Goal: Transaction & Acquisition: Purchase product/service

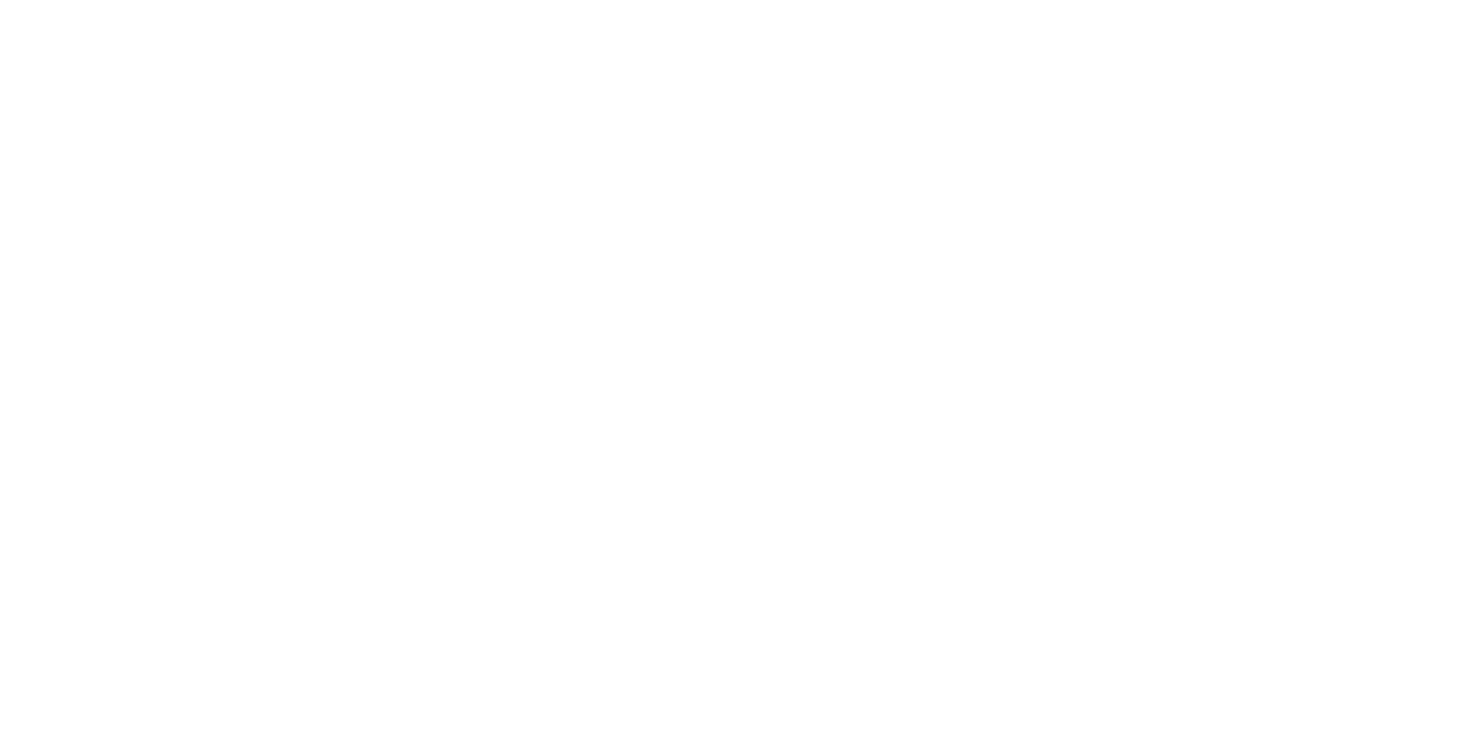
select select "Song"
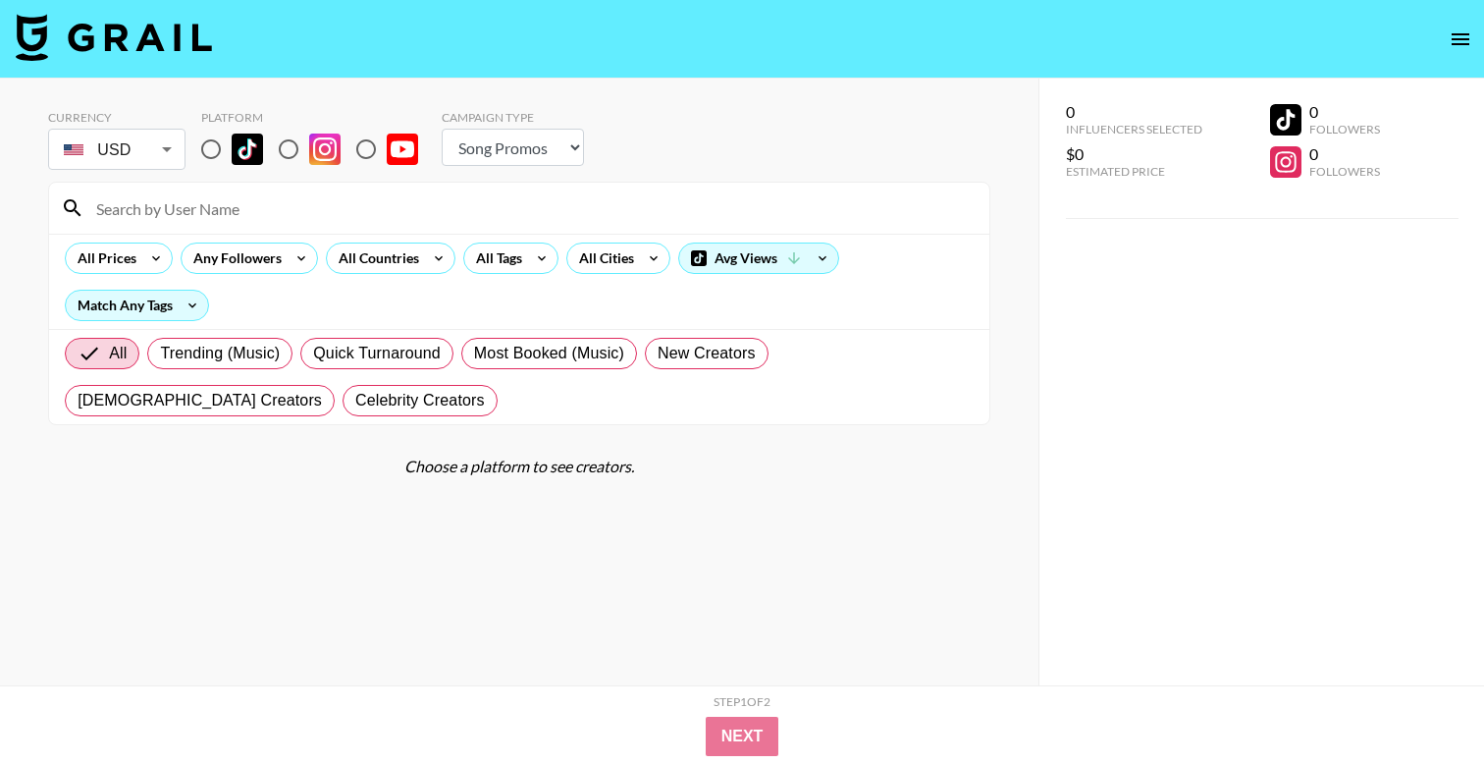
click at [220, 153] on input "radio" at bounding box center [210, 149] width 41 height 41
radio input "true"
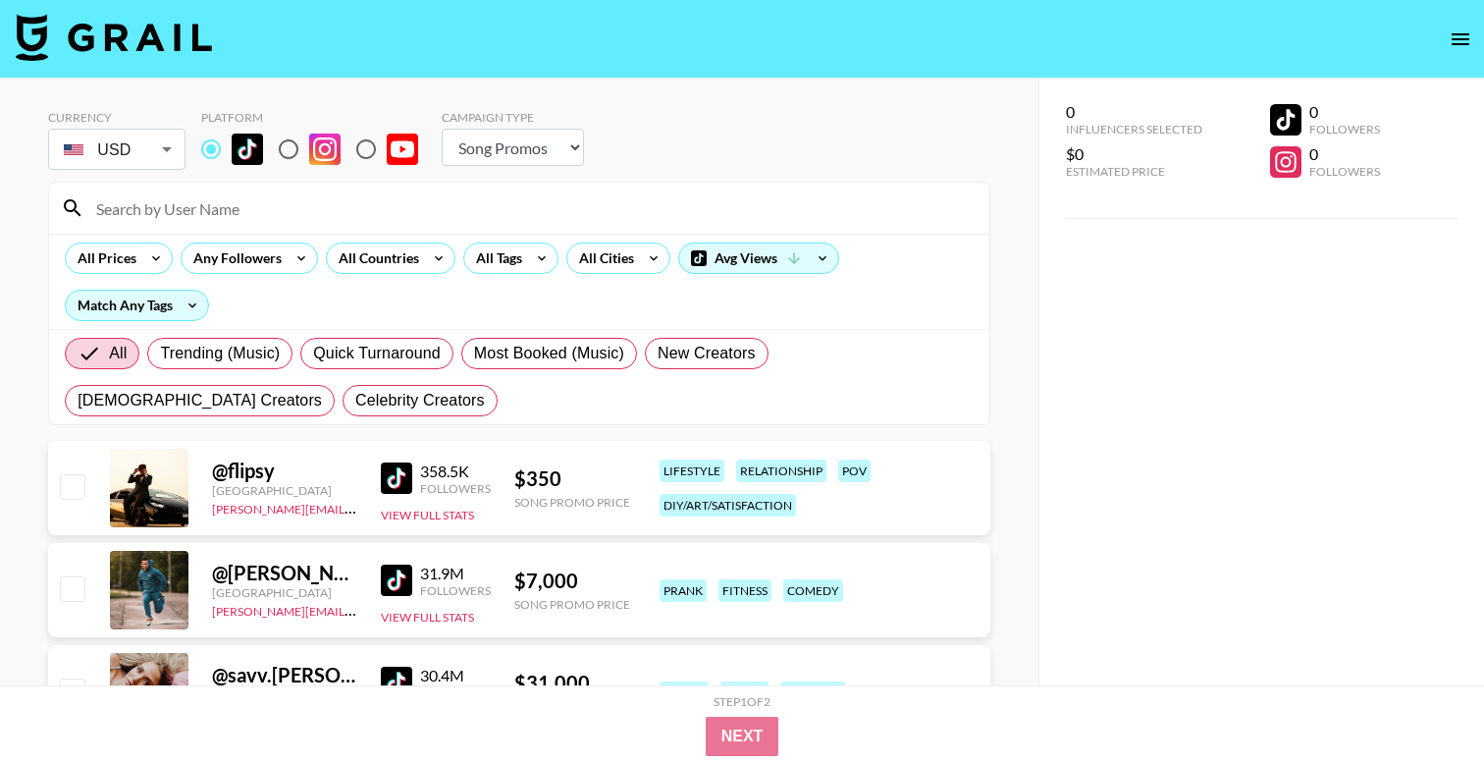
click at [257, 242] on div "All Prices Any Followers All Countries All Tags All Cities Avg Views Match Any …" at bounding box center [519, 281] width 941 height 95
click at [269, 260] on div "Any Followers" at bounding box center [234, 257] width 104 height 29
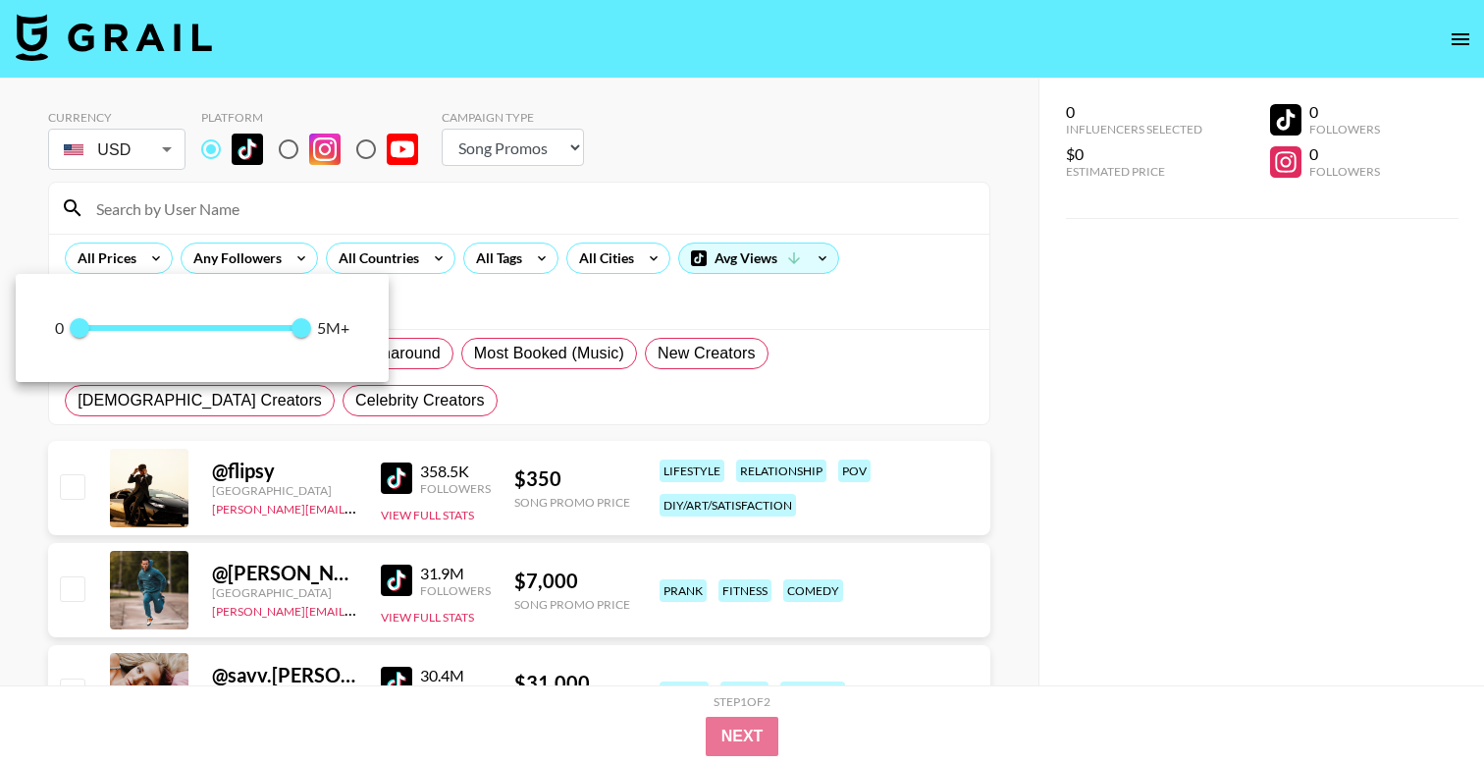
click at [257, 261] on div at bounding box center [742, 382] width 1484 height 764
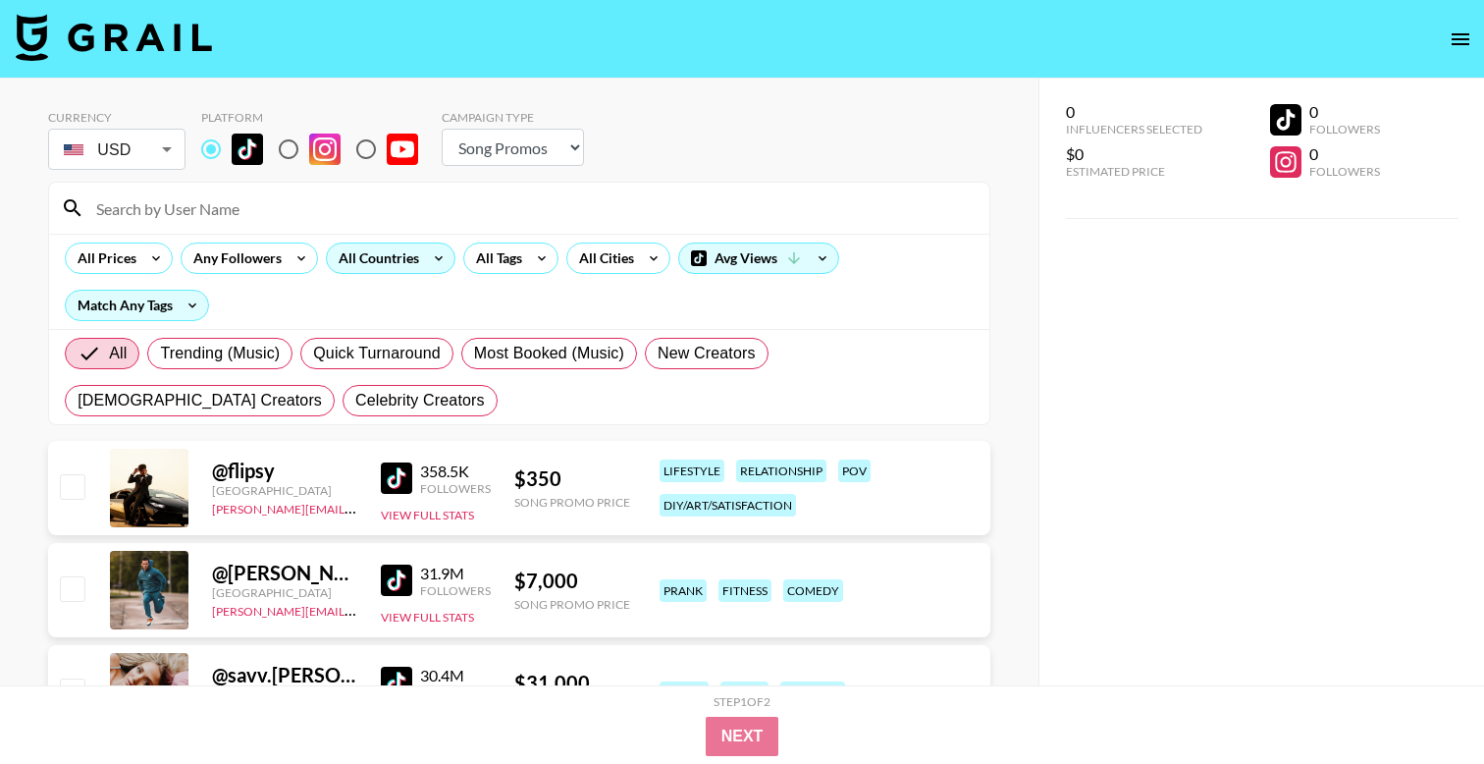
click at [381, 257] on div "All Countries" at bounding box center [375, 257] width 96 height 29
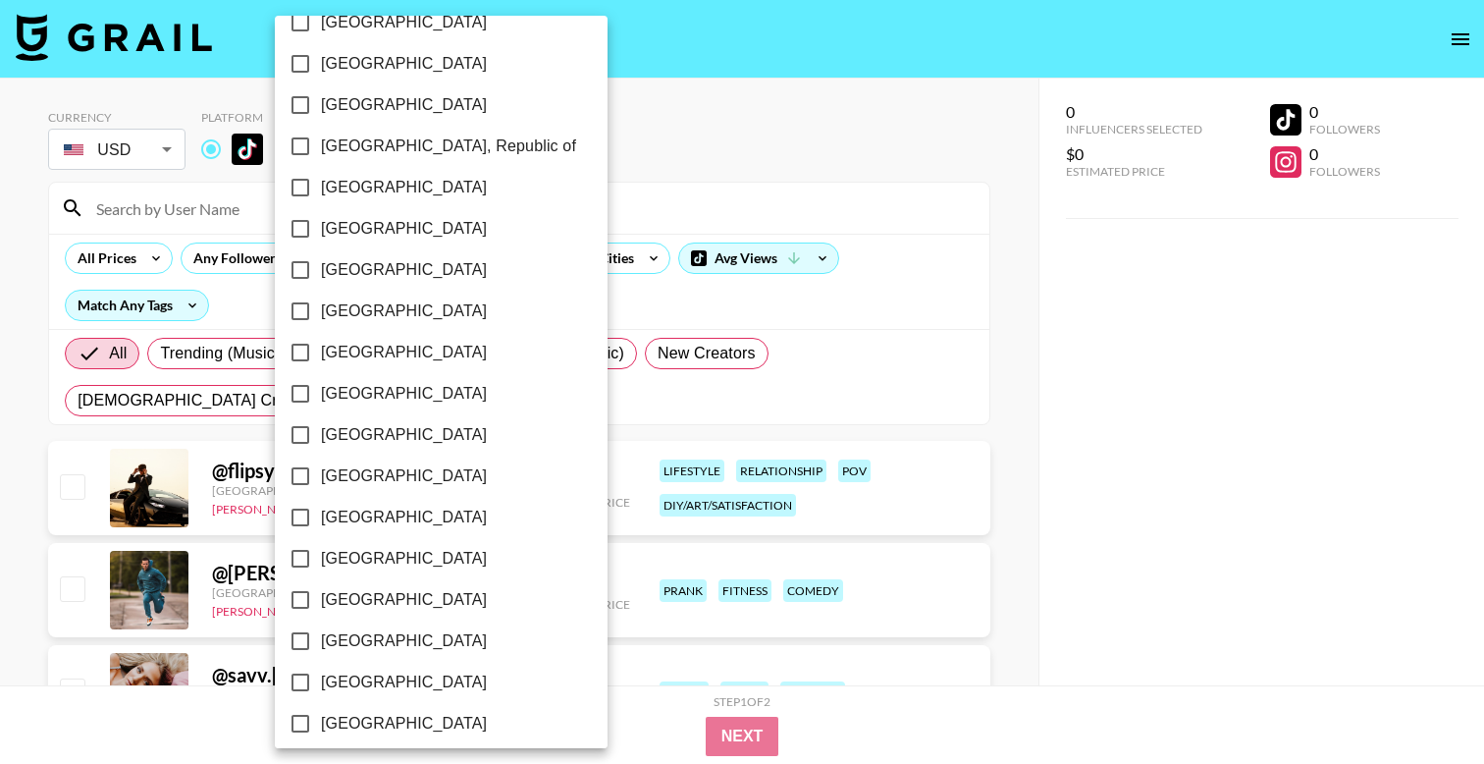
scroll to position [1526, 0]
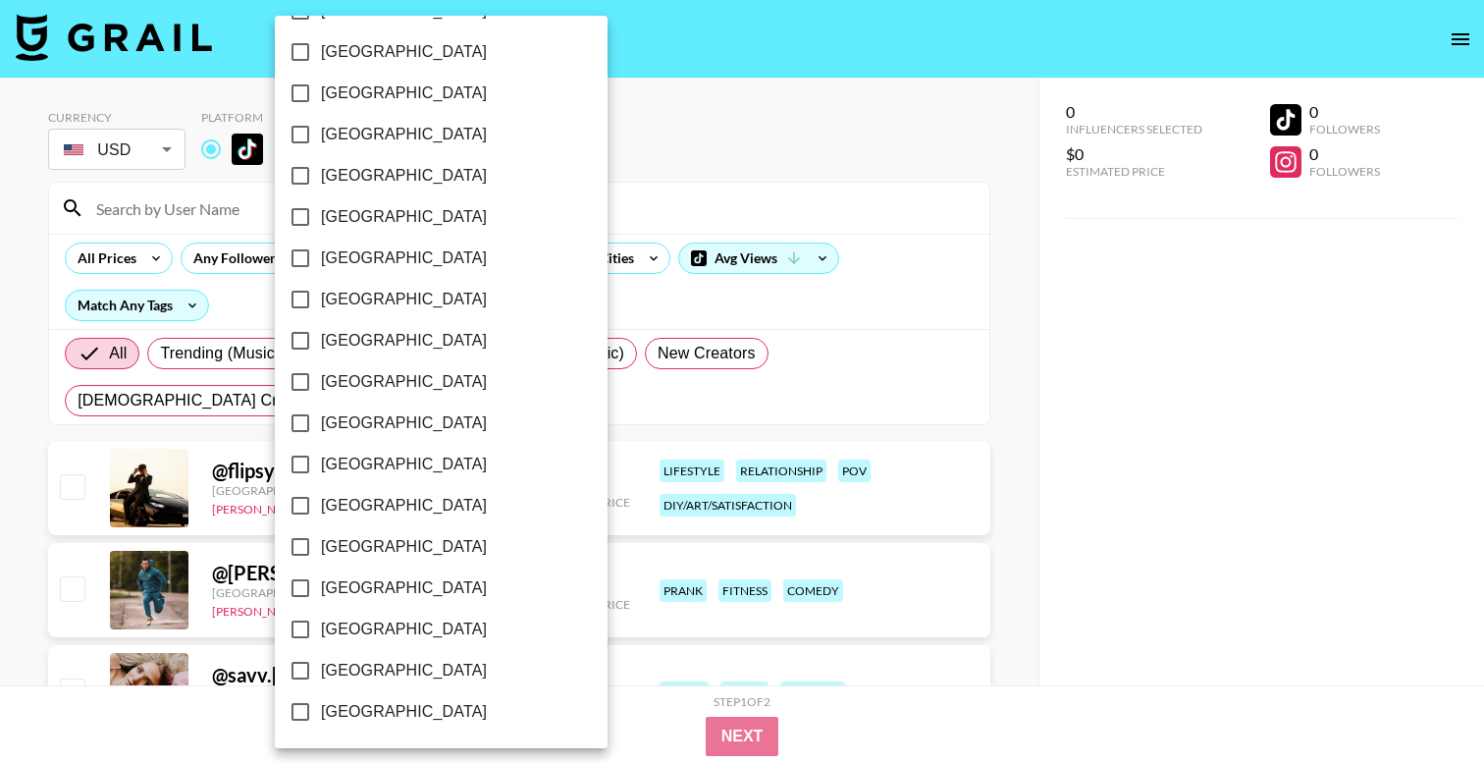
click at [392, 664] on span "[GEOGRAPHIC_DATA]" at bounding box center [404, 671] width 166 height 24
click at [321, 664] on input "[GEOGRAPHIC_DATA]" at bounding box center [300, 670] width 41 height 41
checkbox input "true"
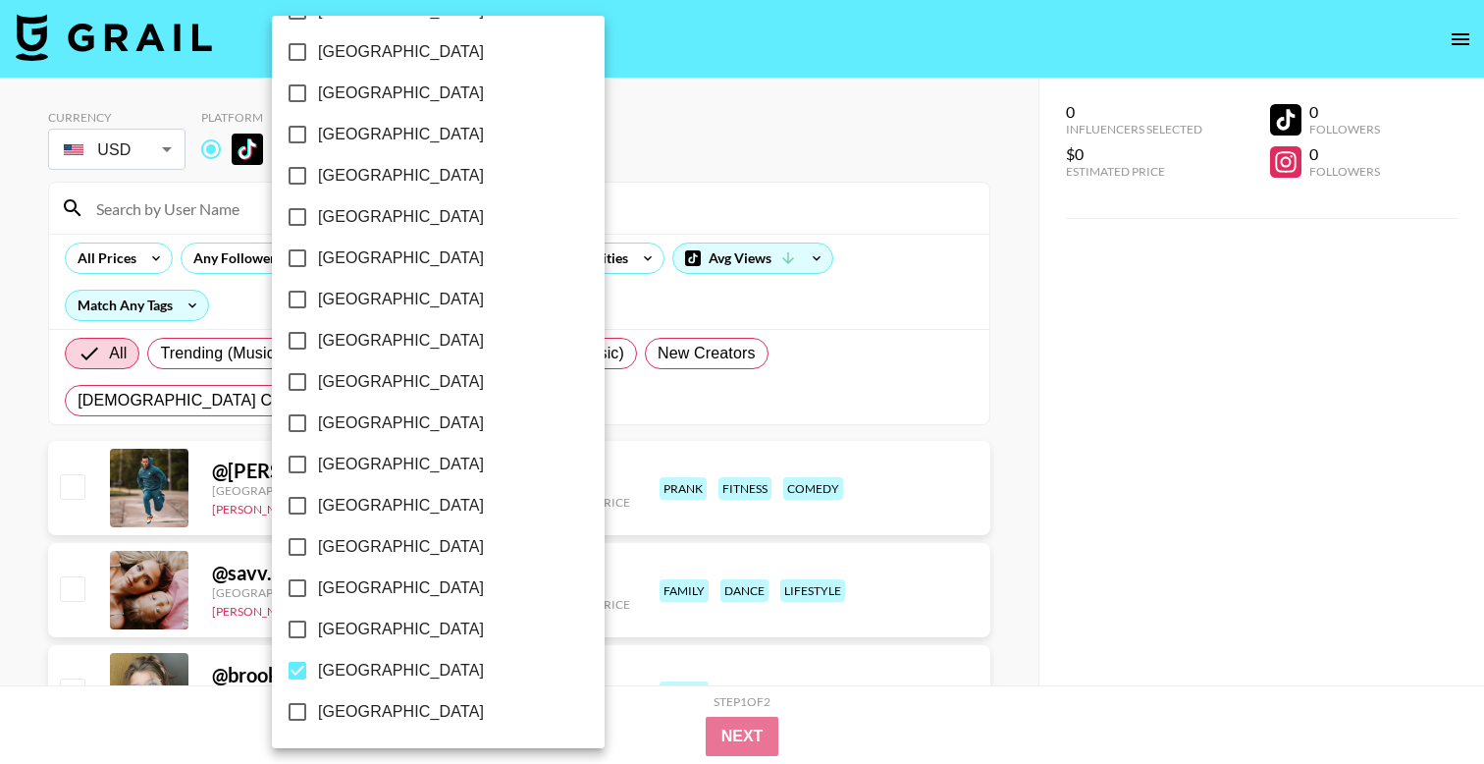
click at [641, 175] on div at bounding box center [742, 382] width 1484 height 764
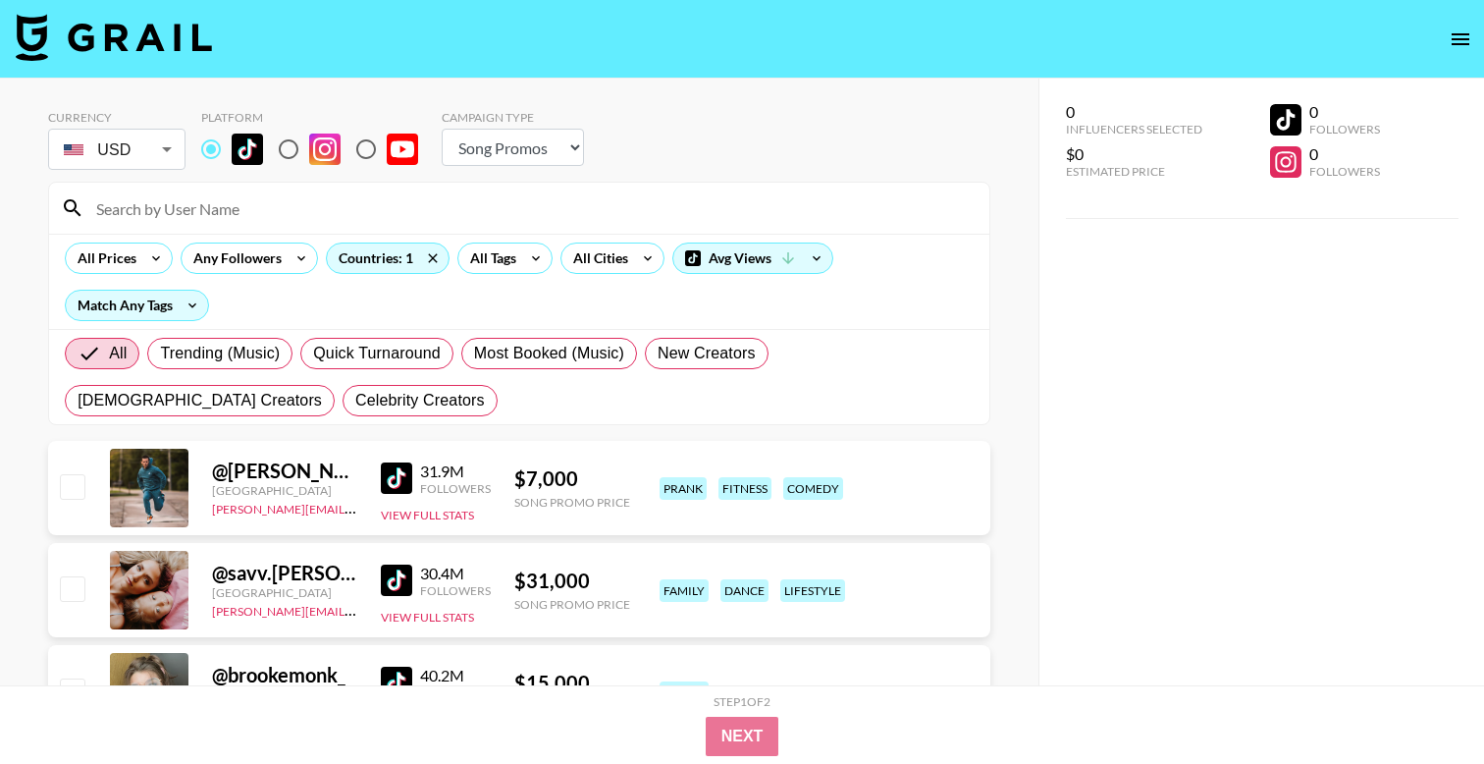
click at [522, 253] on icon at bounding box center [535, 257] width 31 height 29
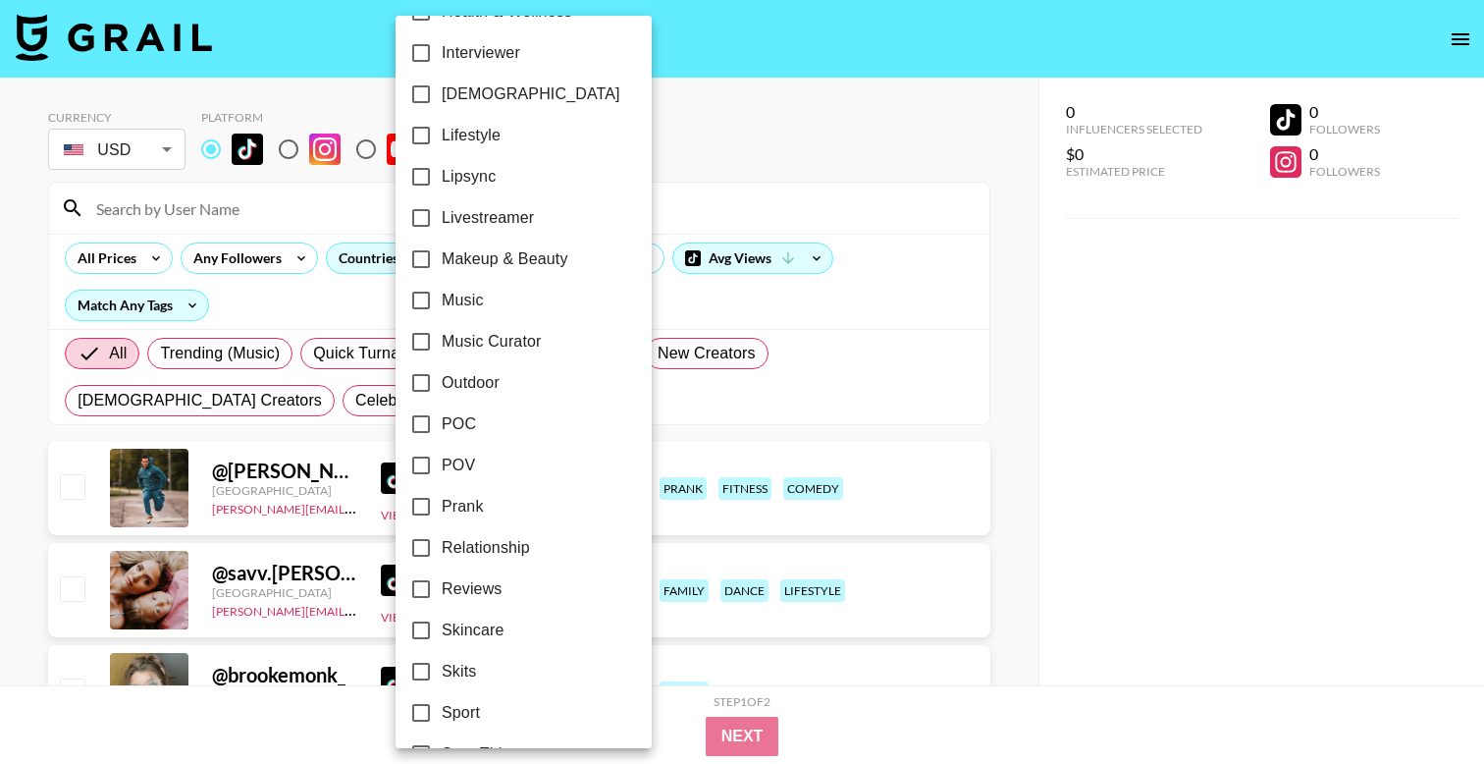
scroll to position [772, 0]
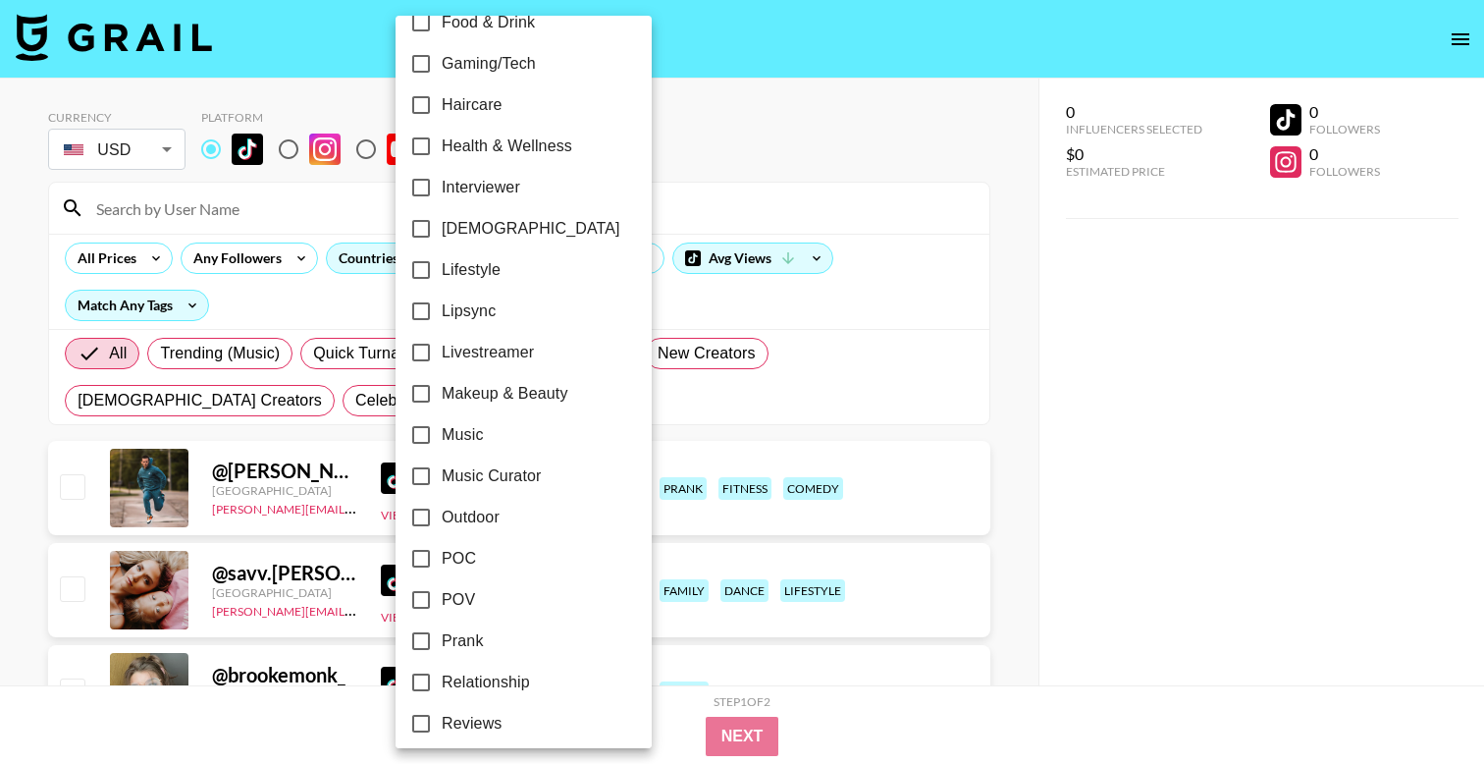
click at [482, 322] on span "Lipsync" at bounding box center [469, 311] width 54 height 24
click at [442, 322] on input "Lipsync" at bounding box center [421, 311] width 41 height 41
checkbox input "true"
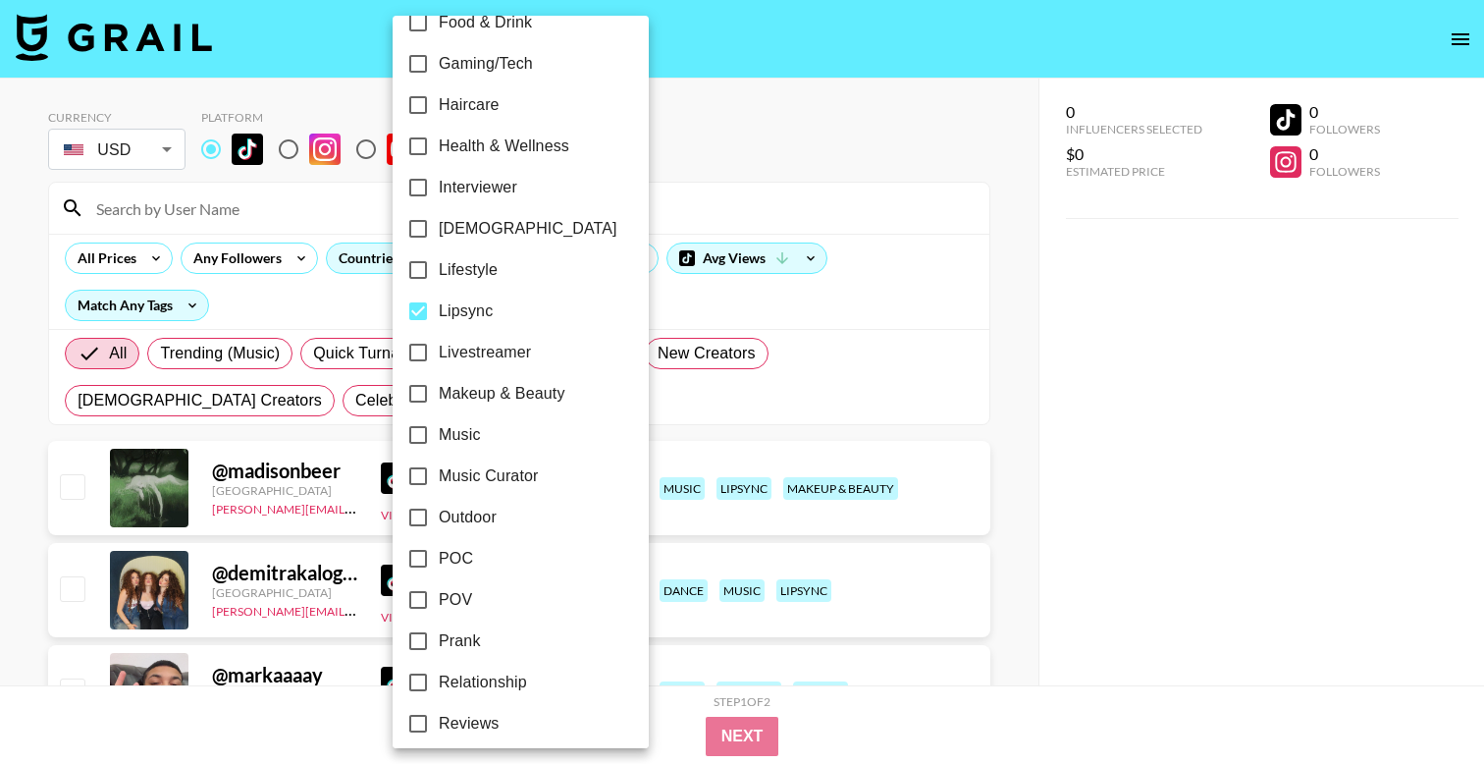
click at [744, 160] on div at bounding box center [742, 382] width 1484 height 764
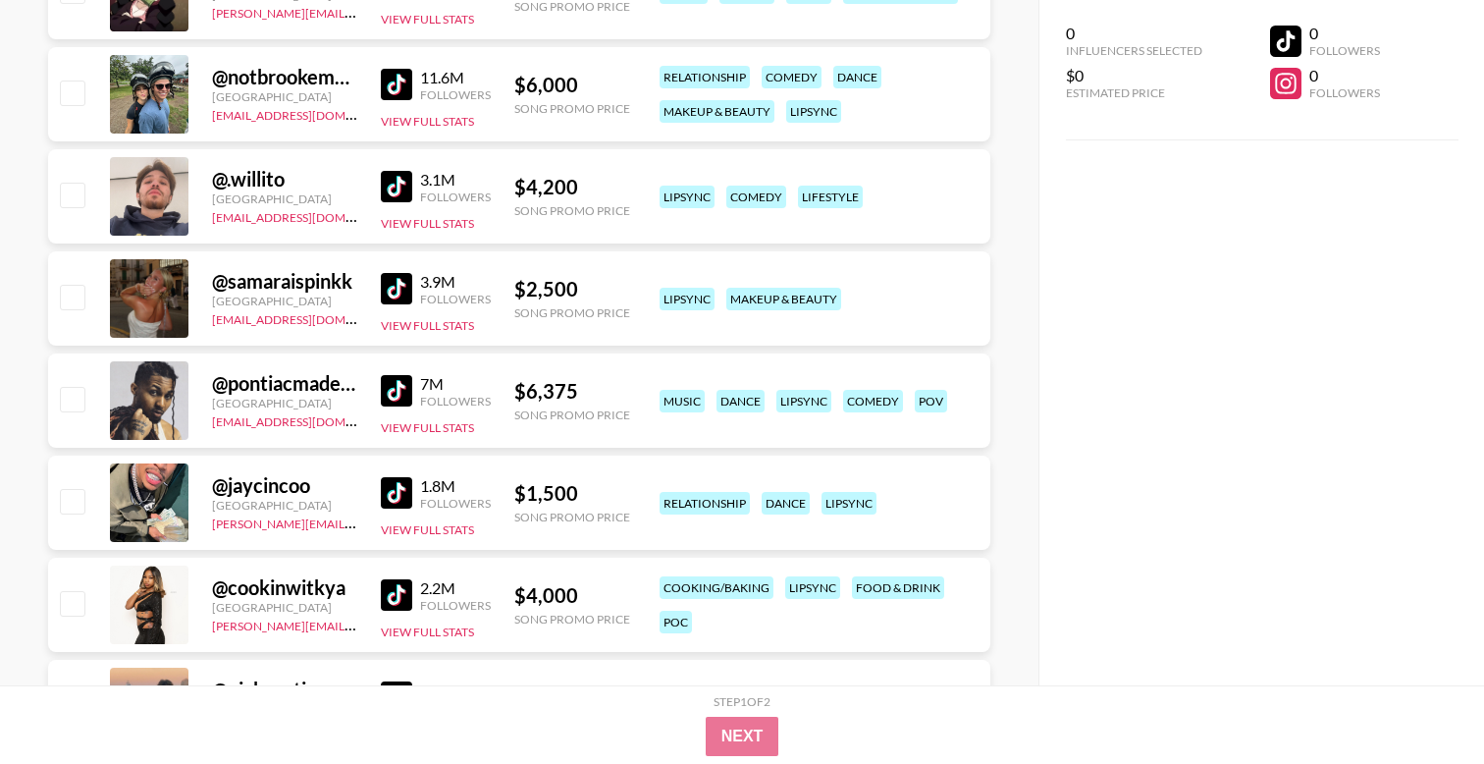
scroll to position [0, 0]
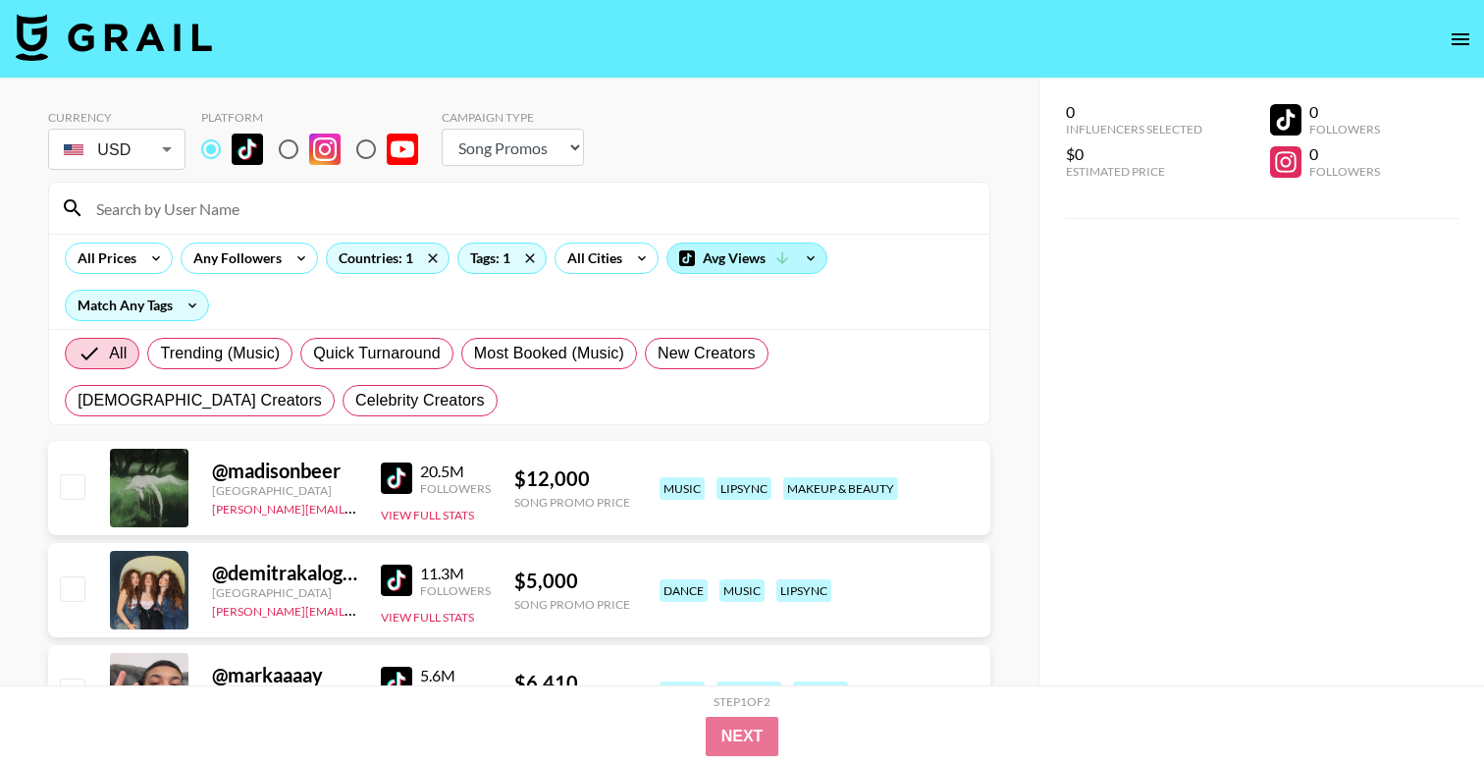
click at [727, 258] on div "Avg Views" at bounding box center [747, 257] width 159 height 29
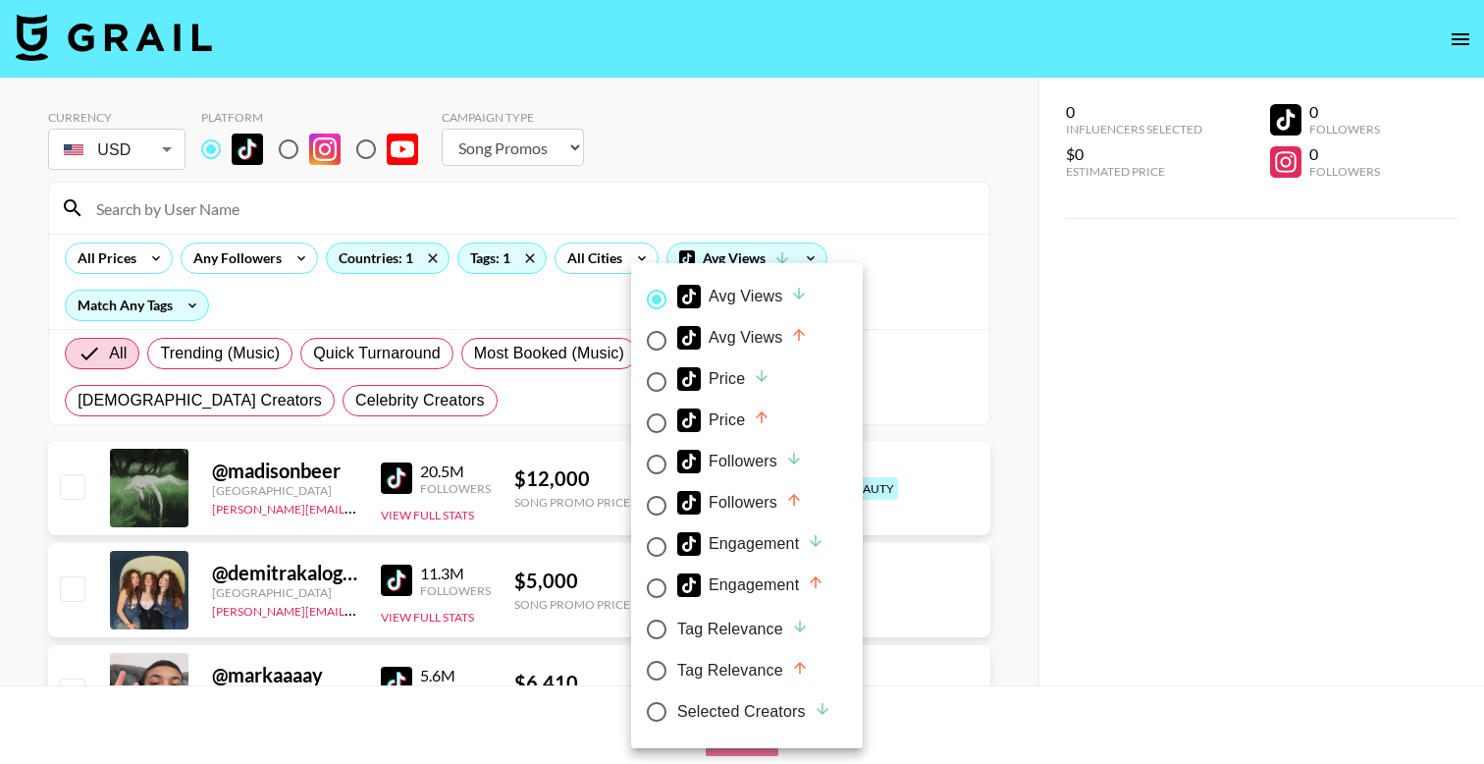
click at [729, 382] on div "Price" at bounding box center [723, 379] width 93 height 24
click at [677, 382] on input "Price" at bounding box center [656, 381] width 41 height 41
radio input "true"
radio input "false"
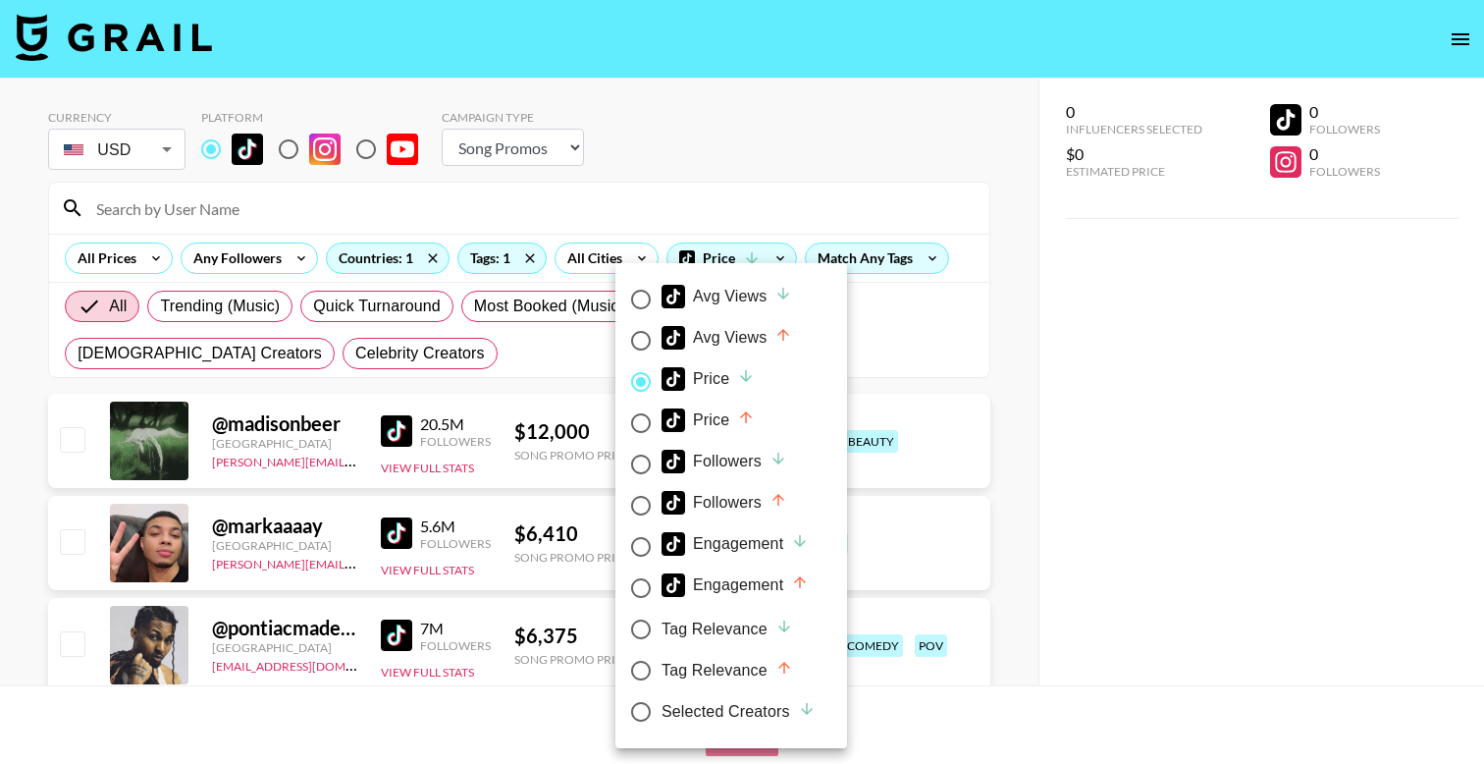
click at [725, 423] on div "Price" at bounding box center [708, 420] width 93 height 24
click at [662, 423] on input "Price" at bounding box center [640, 423] width 41 height 41
radio input "true"
radio input "false"
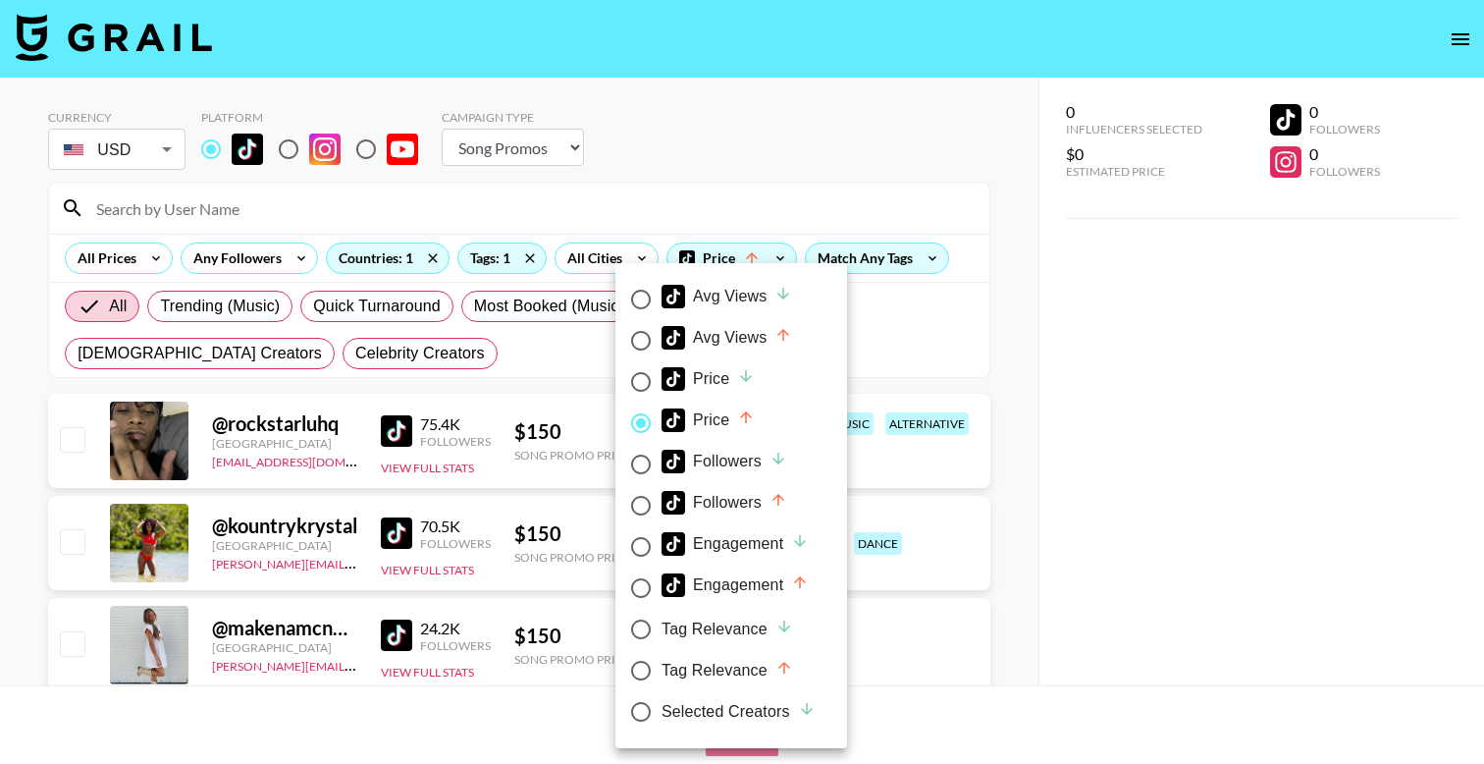
click at [808, 229] on div at bounding box center [742, 382] width 1484 height 764
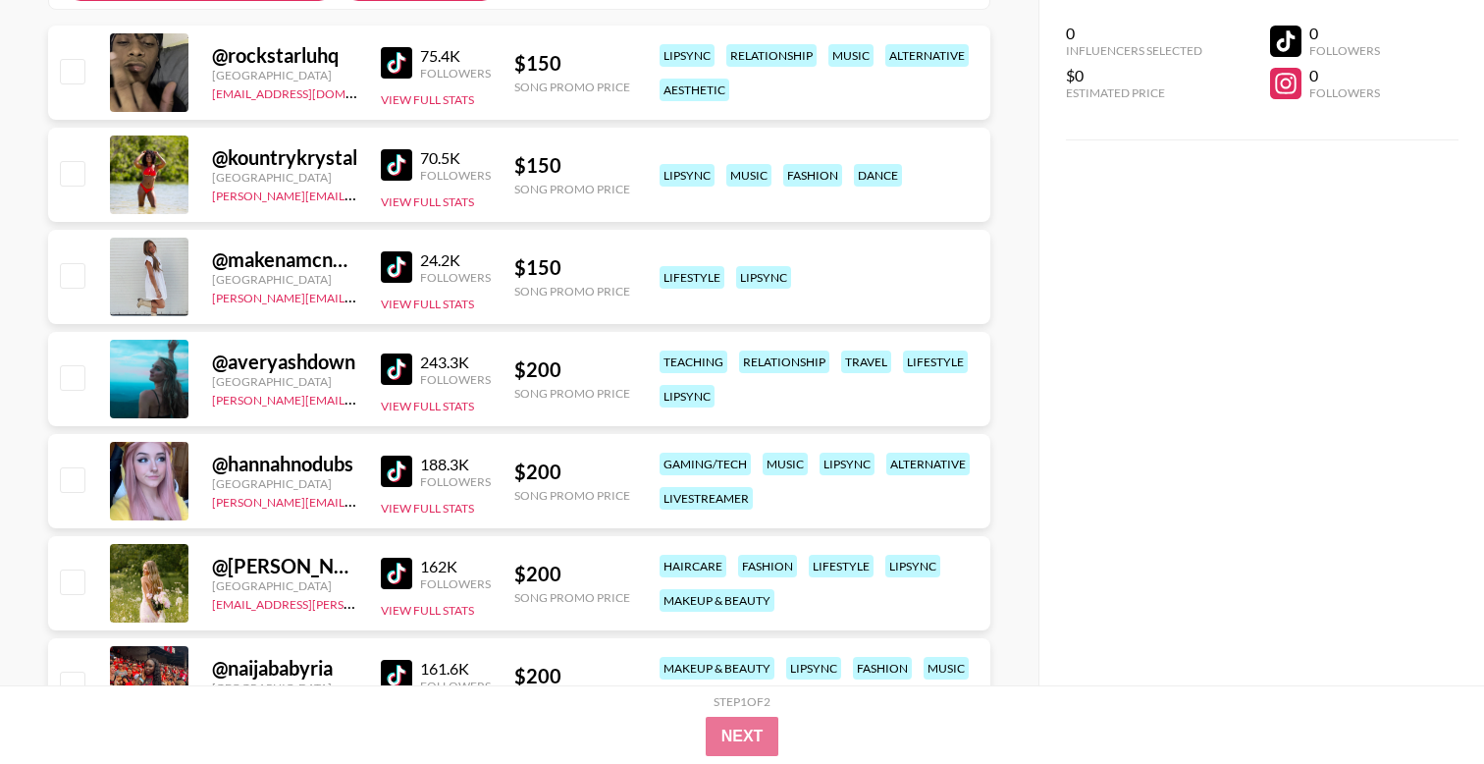
scroll to position [373, 0]
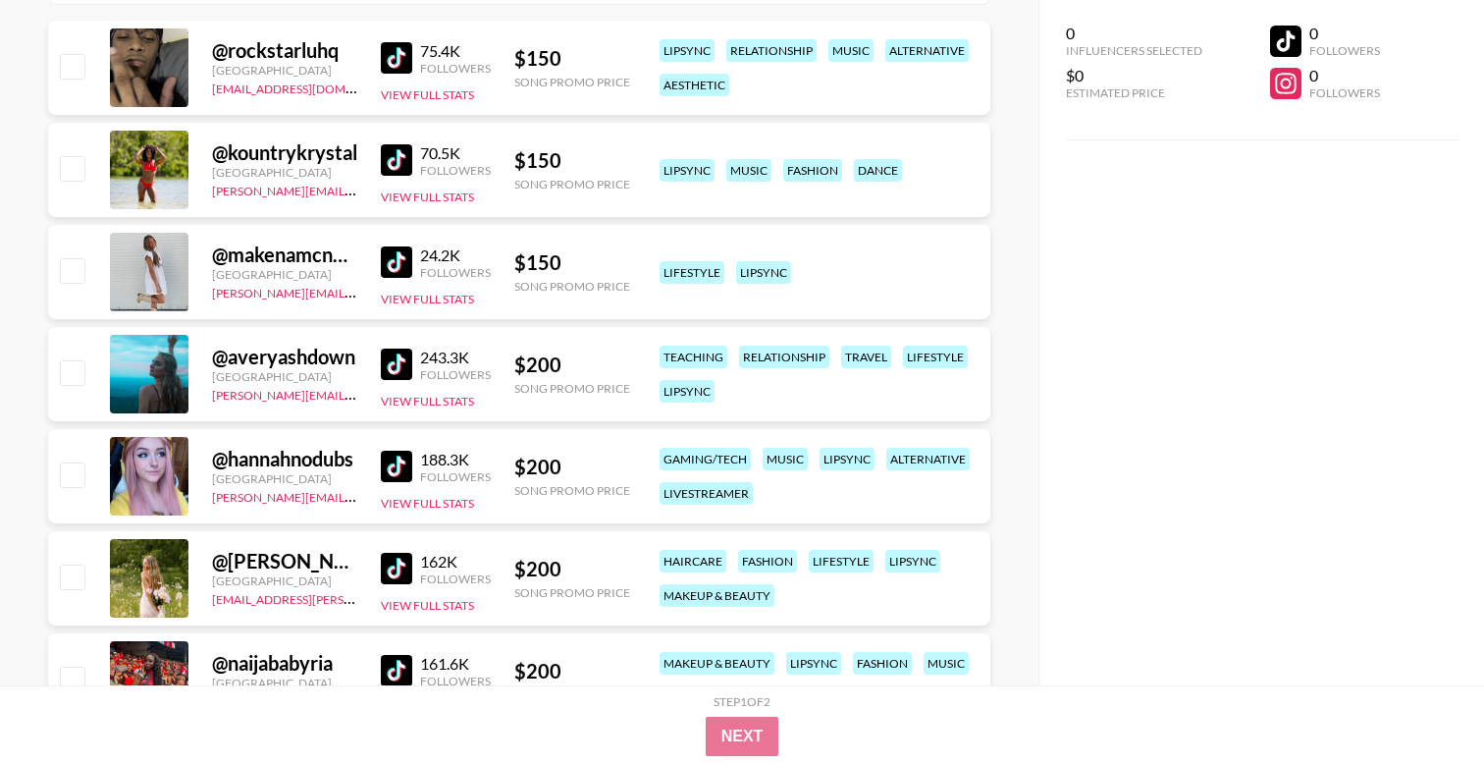
click at [391, 260] on img at bounding box center [396, 261] width 31 height 31
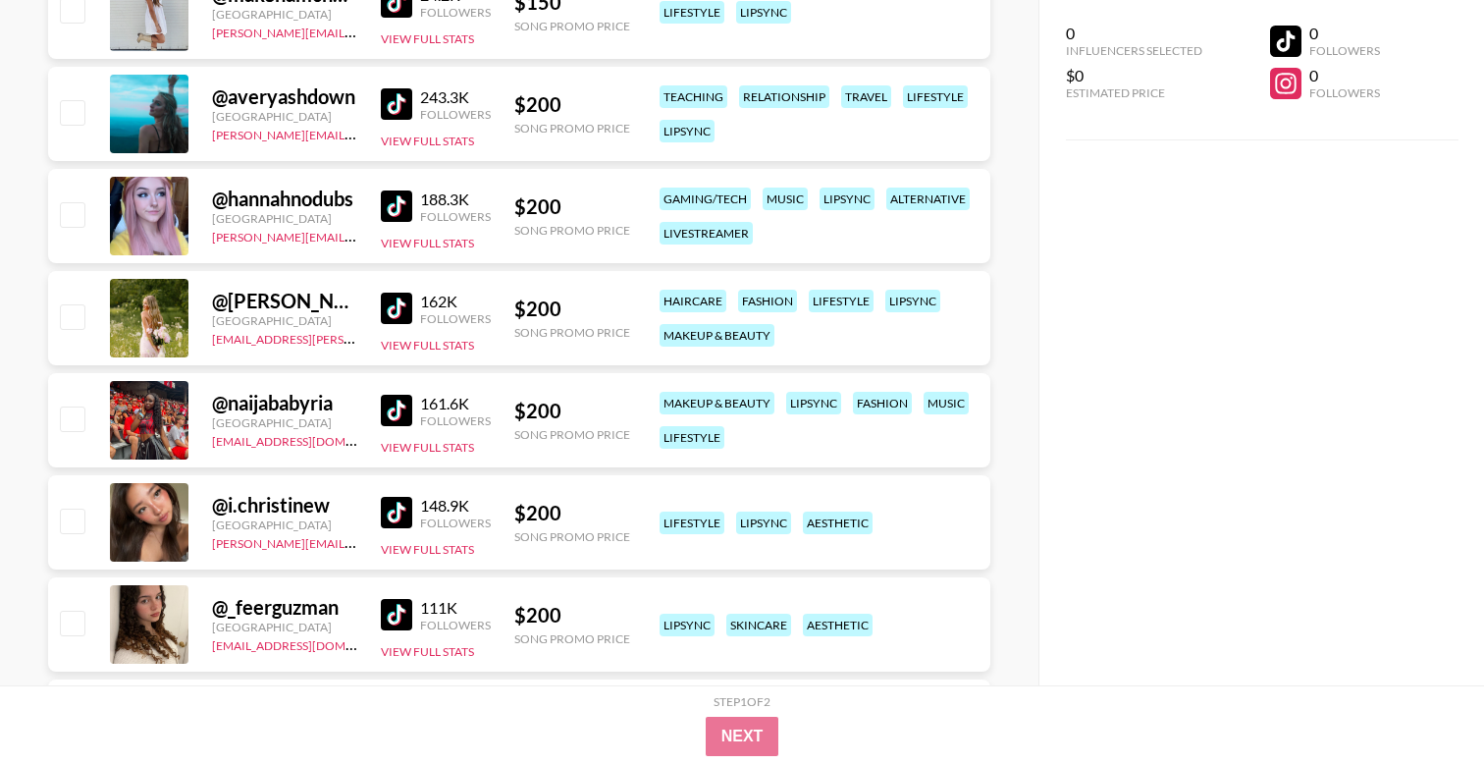
scroll to position [645, 0]
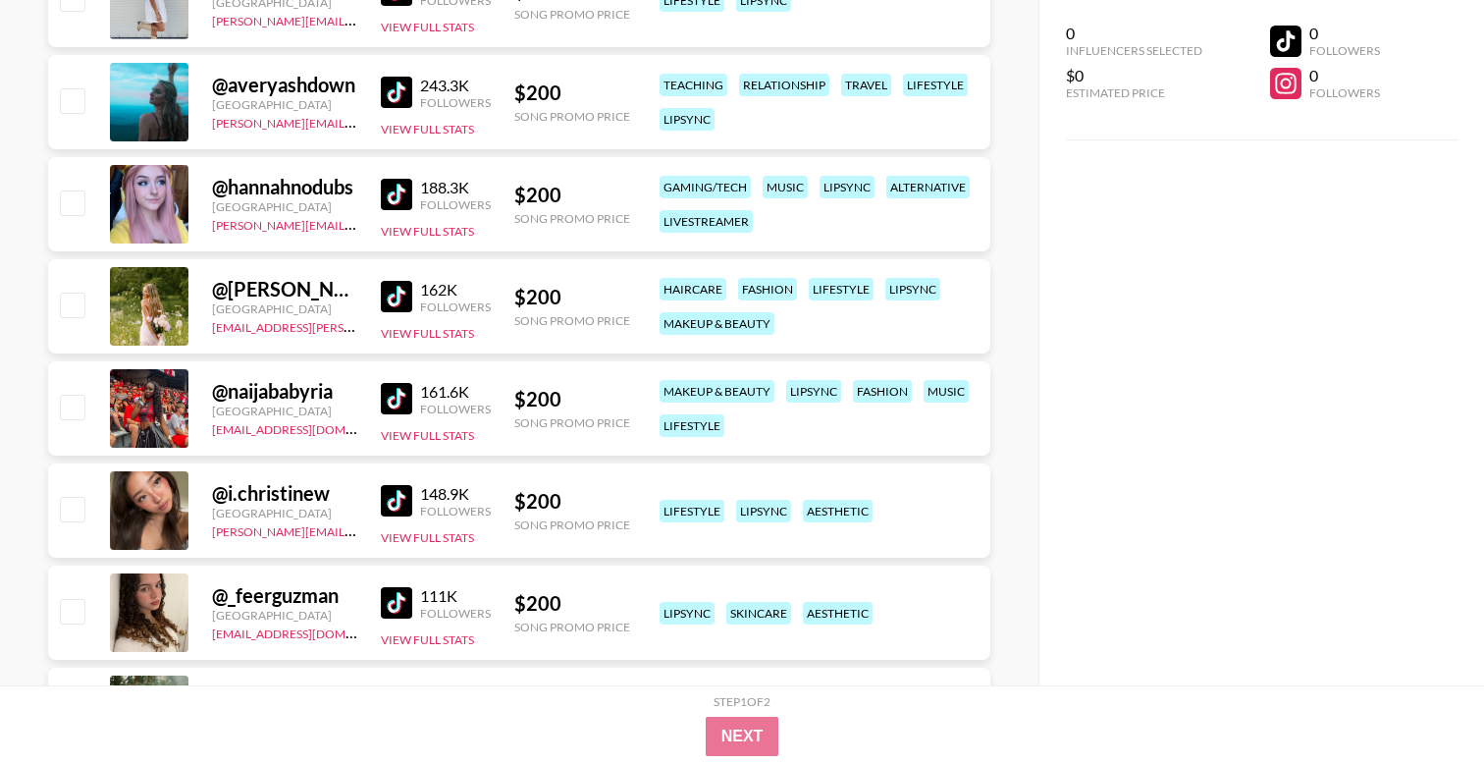
click at [387, 294] on img at bounding box center [396, 296] width 31 height 31
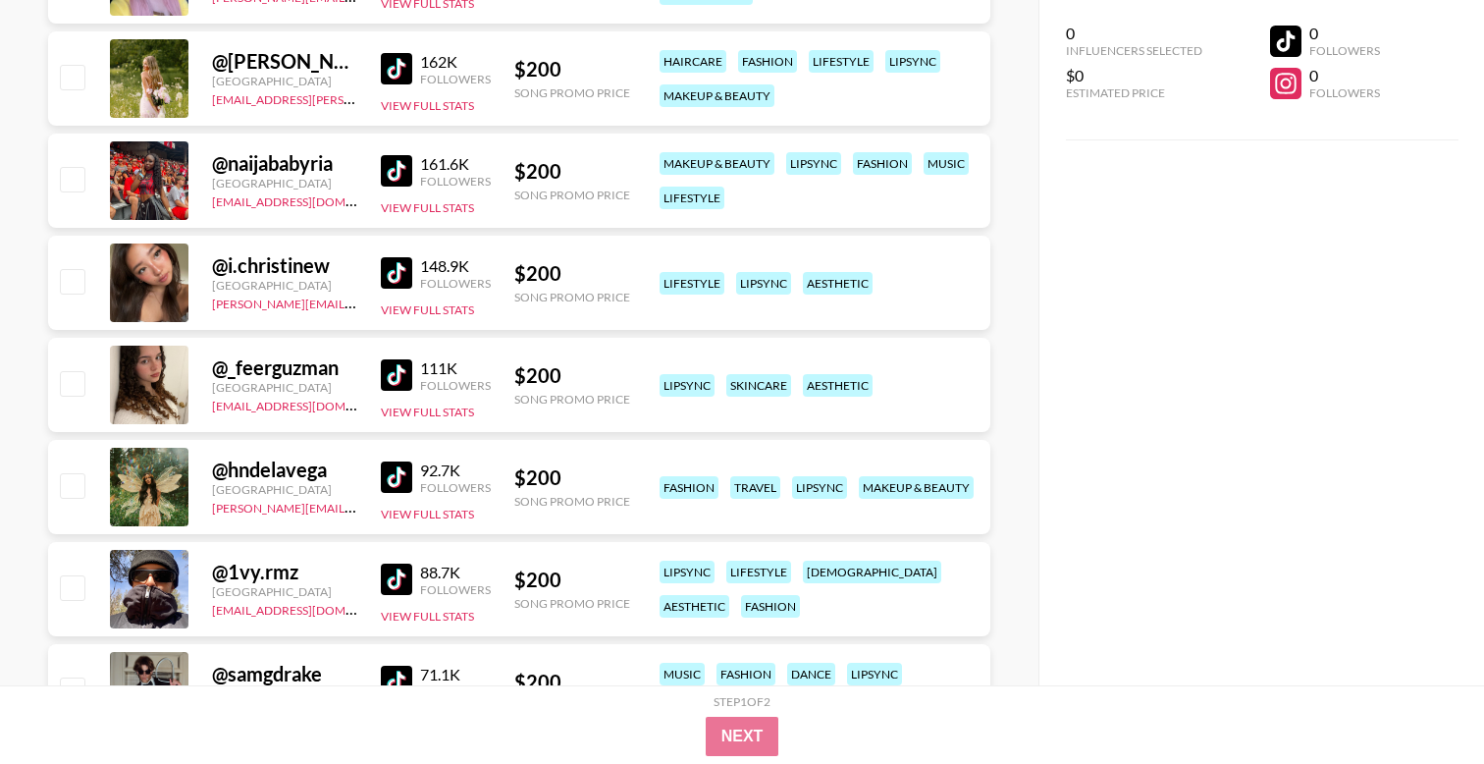
scroll to position [890, 0]
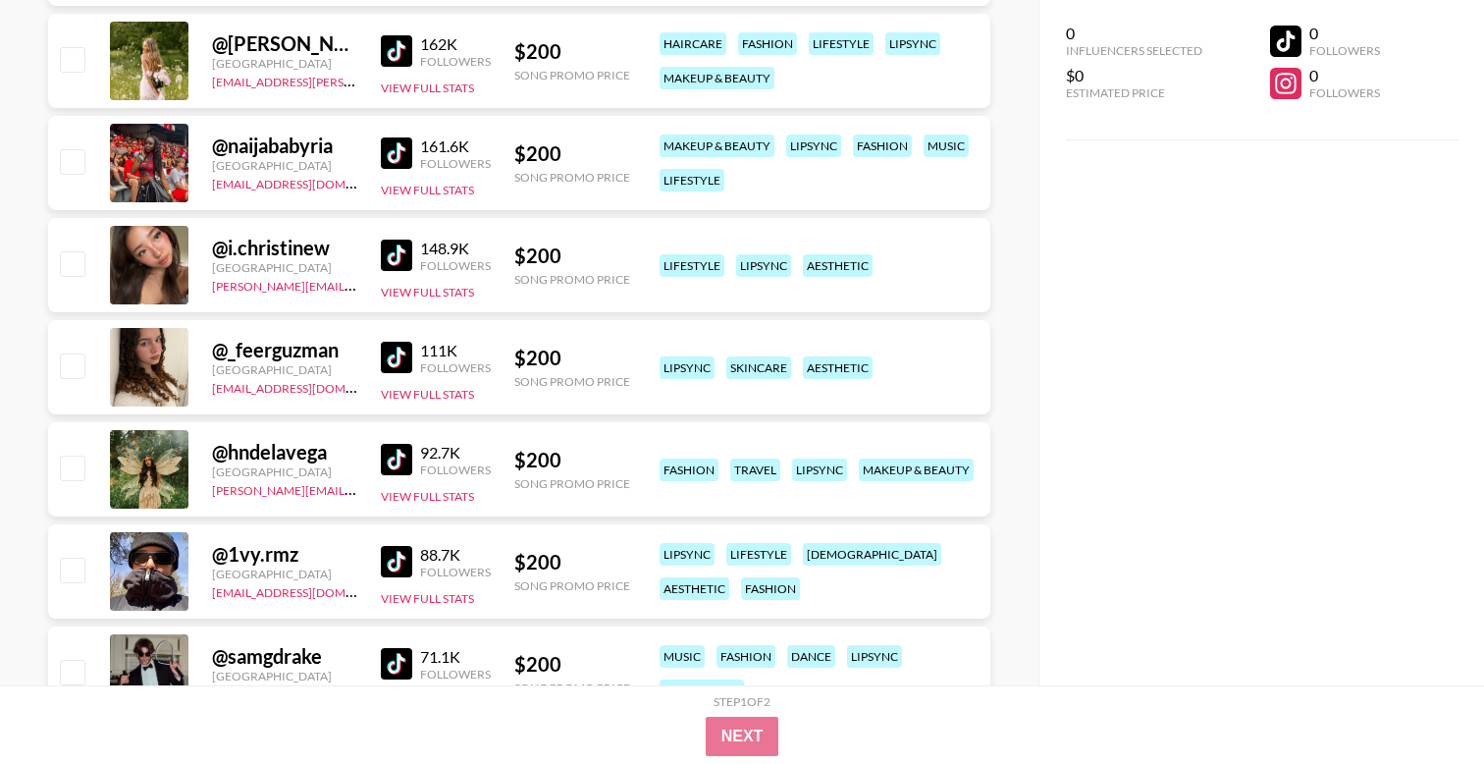
click at [392, 259] on img at bounding box center [396, 255] width 31 height 31
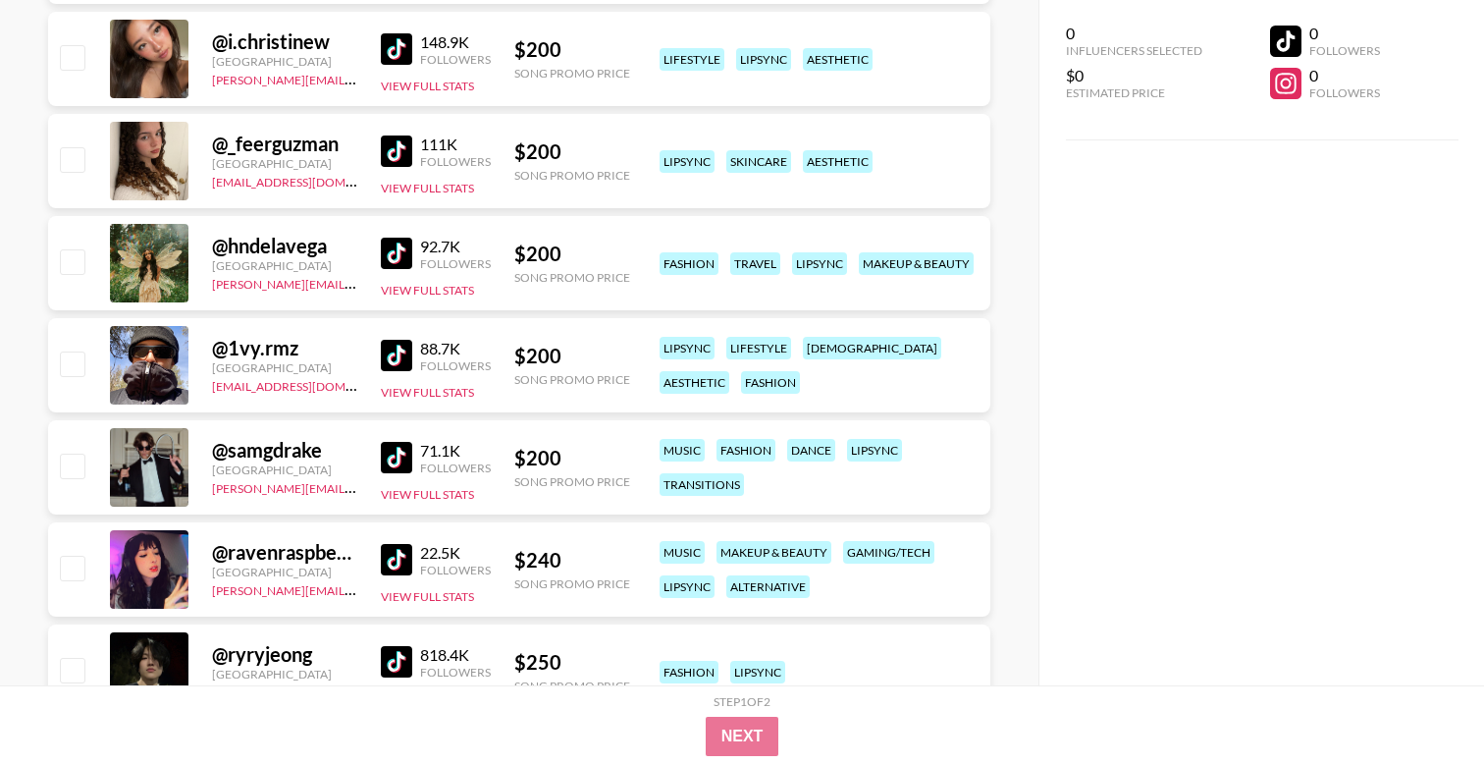
scroll to position [1114, 0]
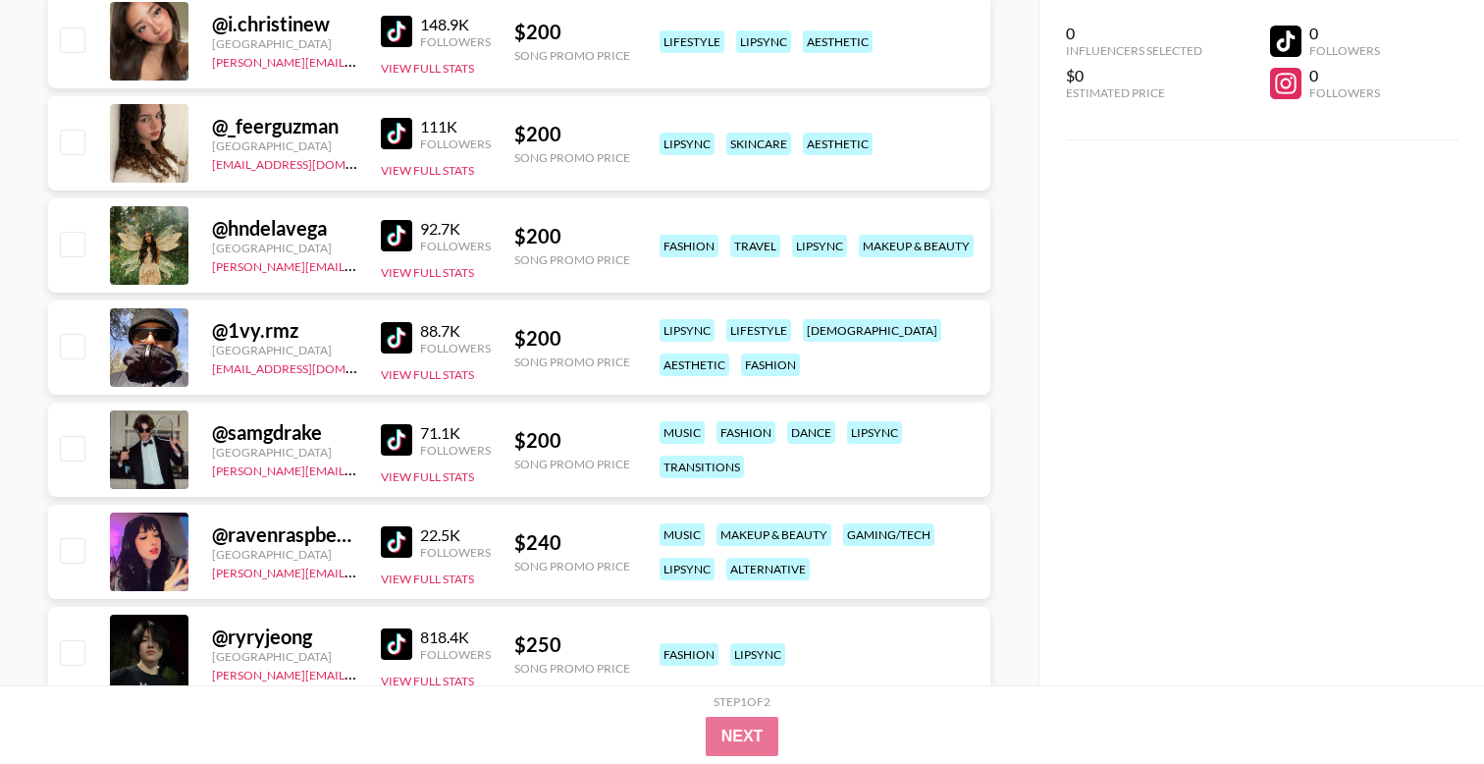
click at [395, 243] on img at bounding box center [396, 235] width 31 height 31
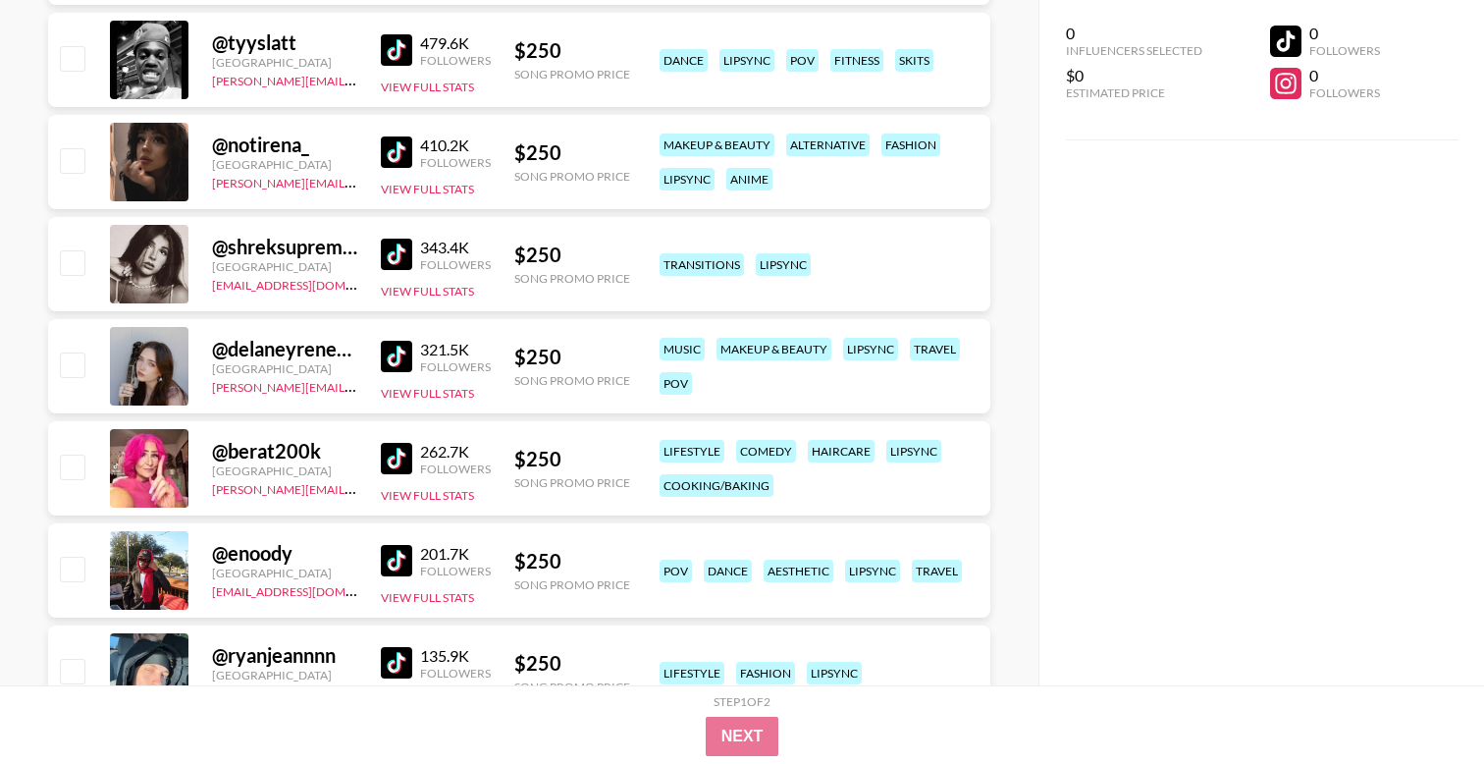
scroll to position [1820, 0]
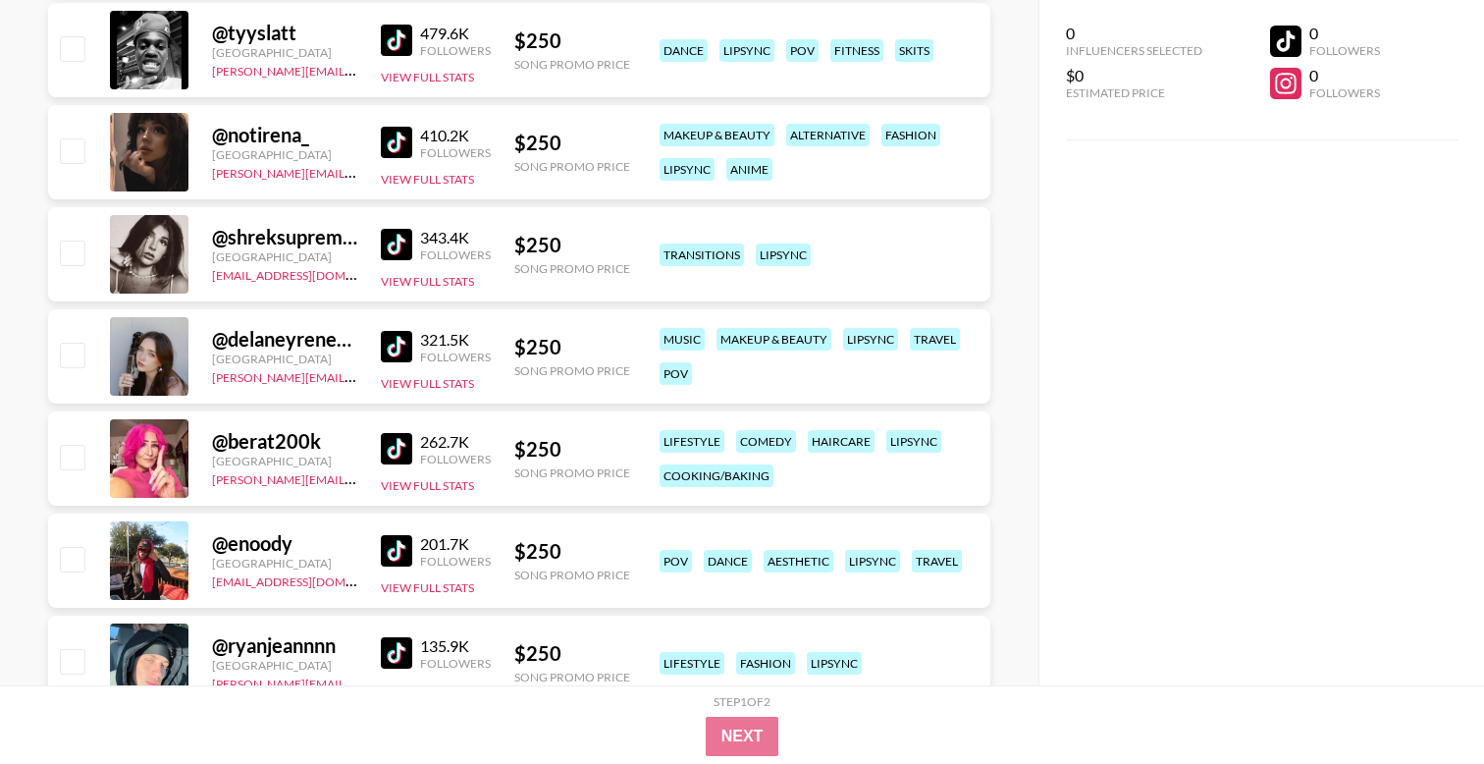
click at [390, 244] on img at bounding box center [396, 244] width 31 height 31
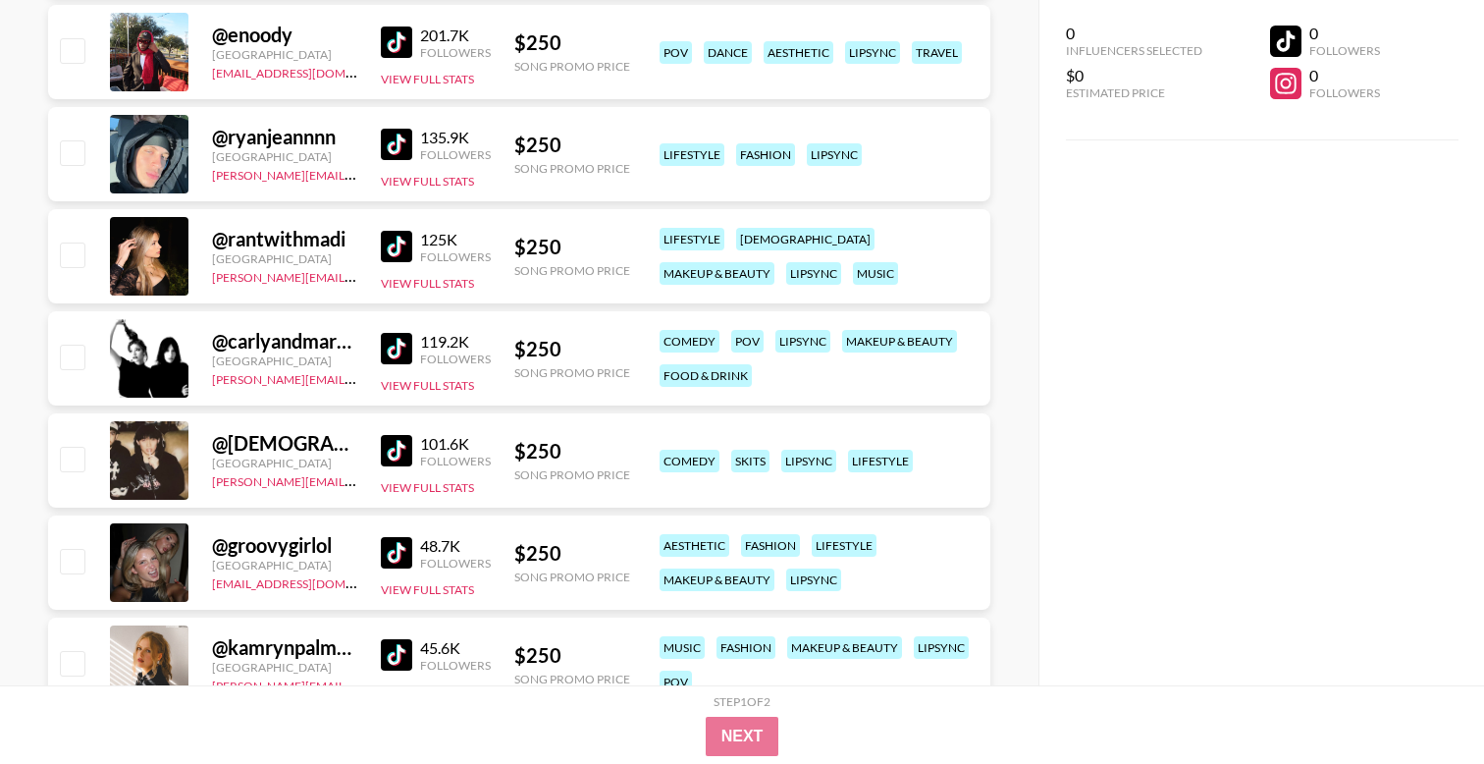
scroll to position [2351, 0]
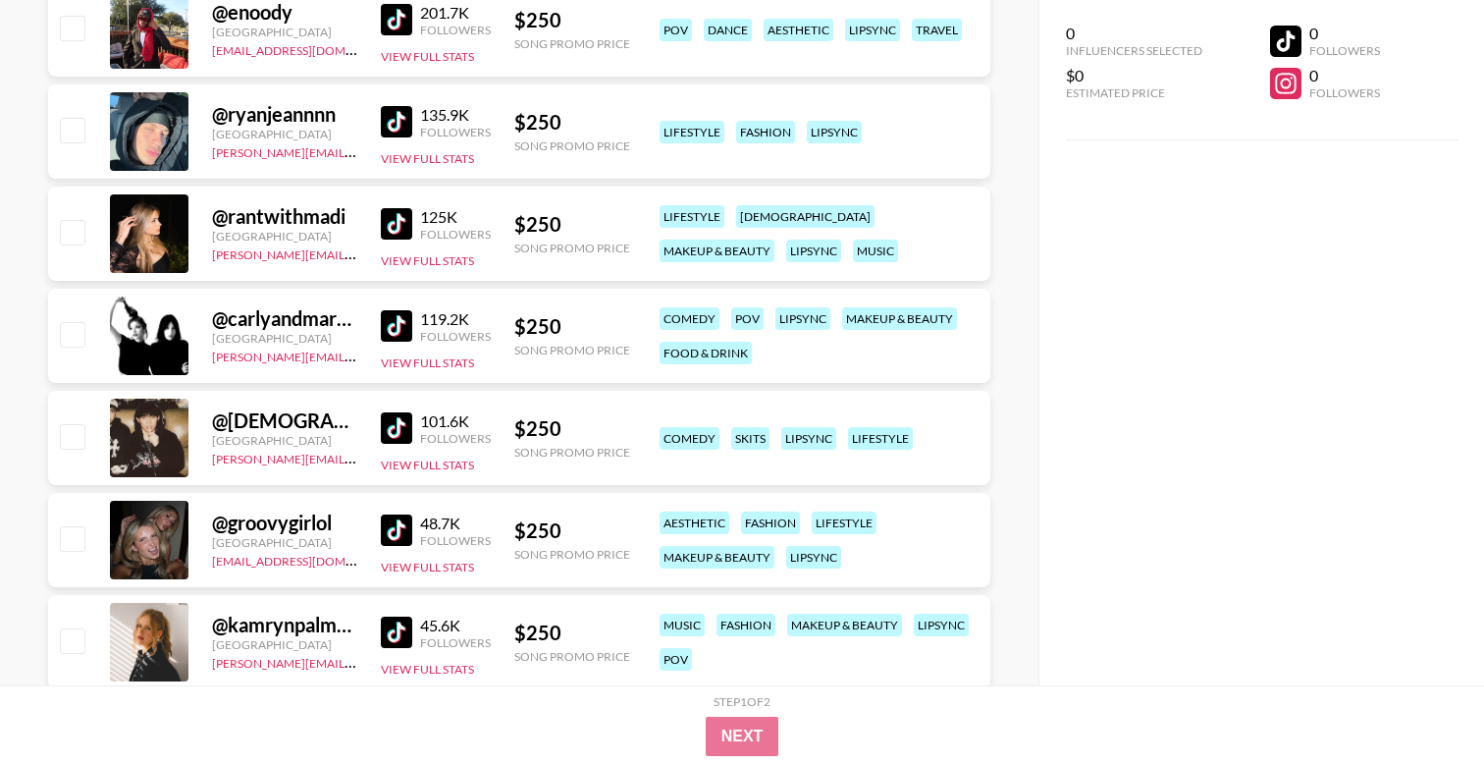
click at [394, 224] on img at bounding box center [396, 223] width 31 height 31
click at [394, 525] on img at bounding box center [396, 529] width 31 height 31
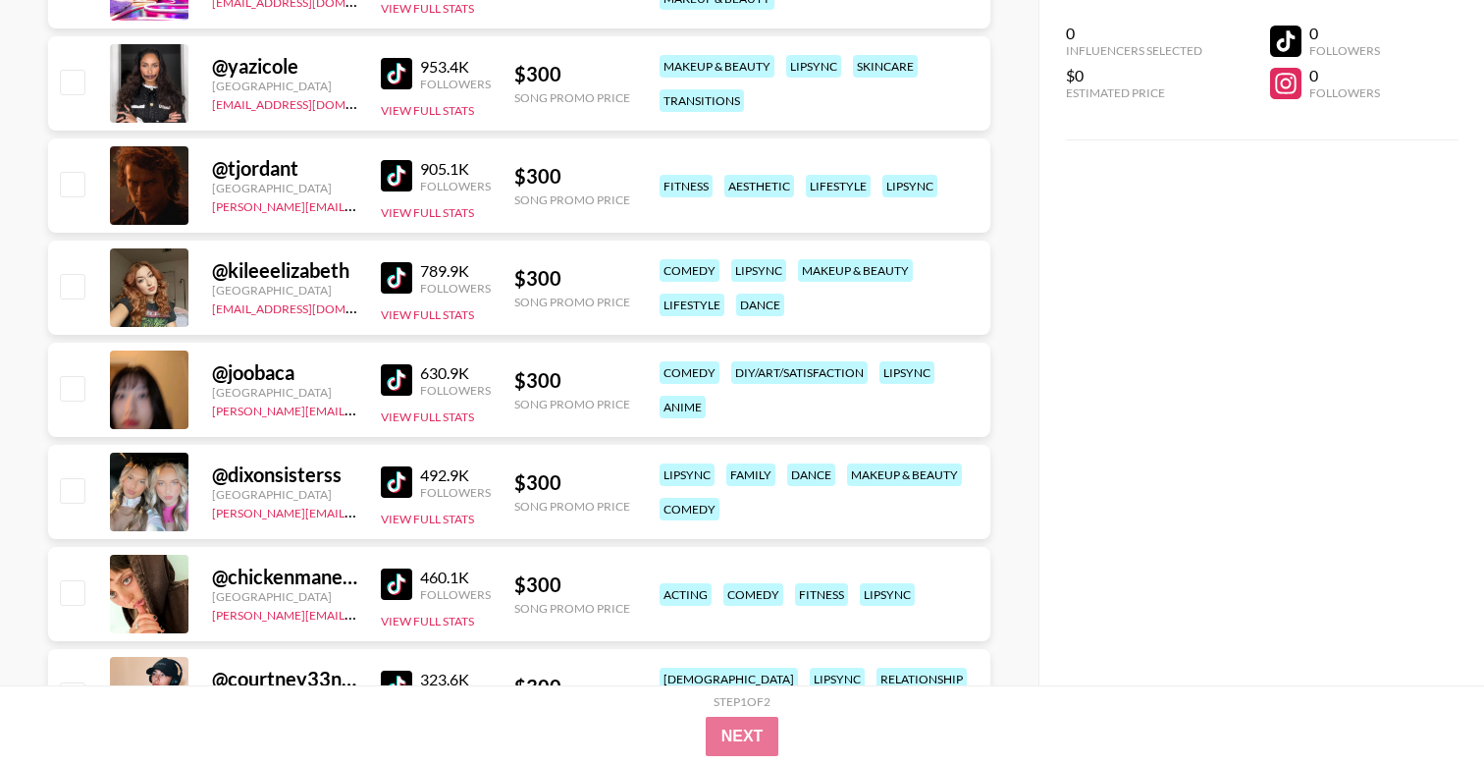
scroll to position [3626, 0]
click at [406, 374] on img at bounding box center [396, 378] width 31 height 31
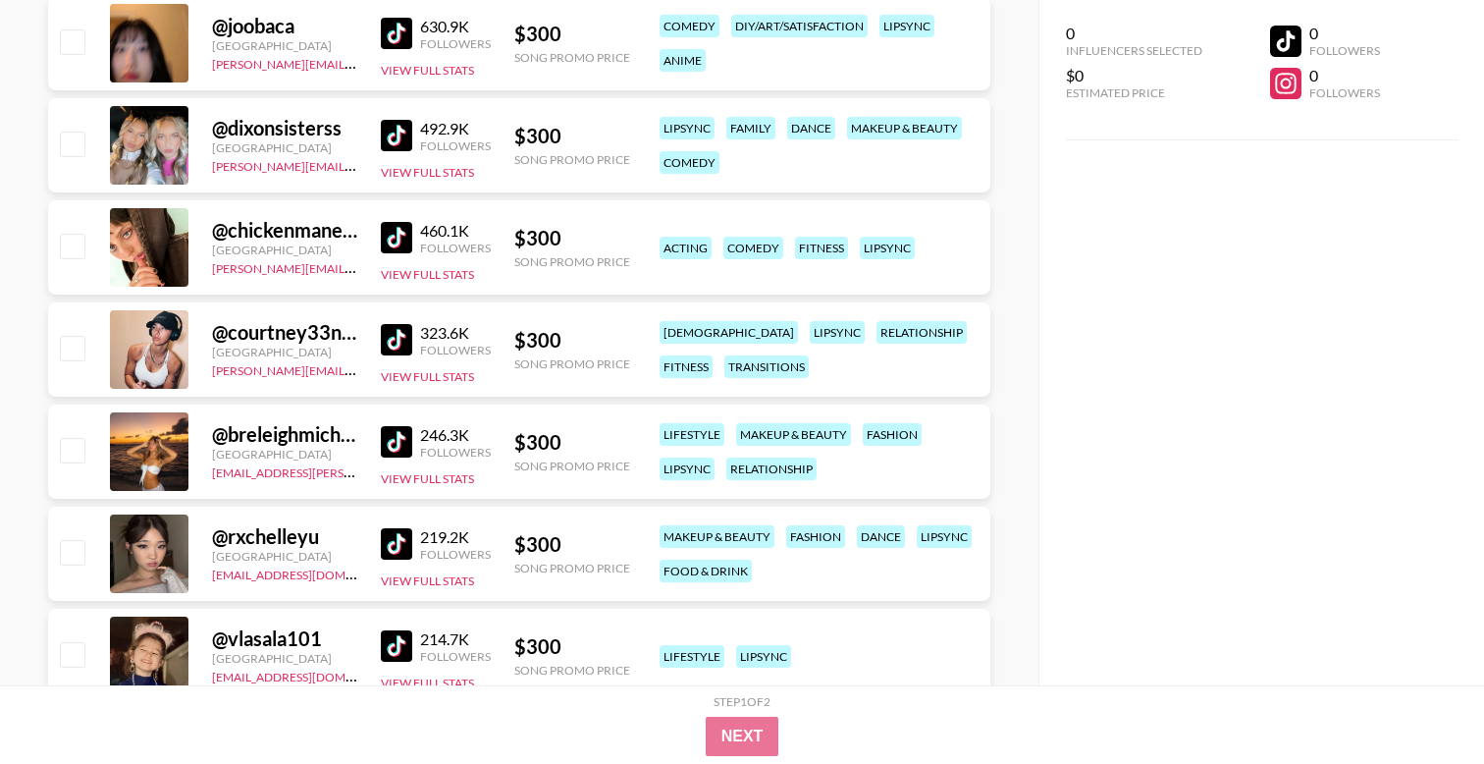
scroll to position [3980, 0]
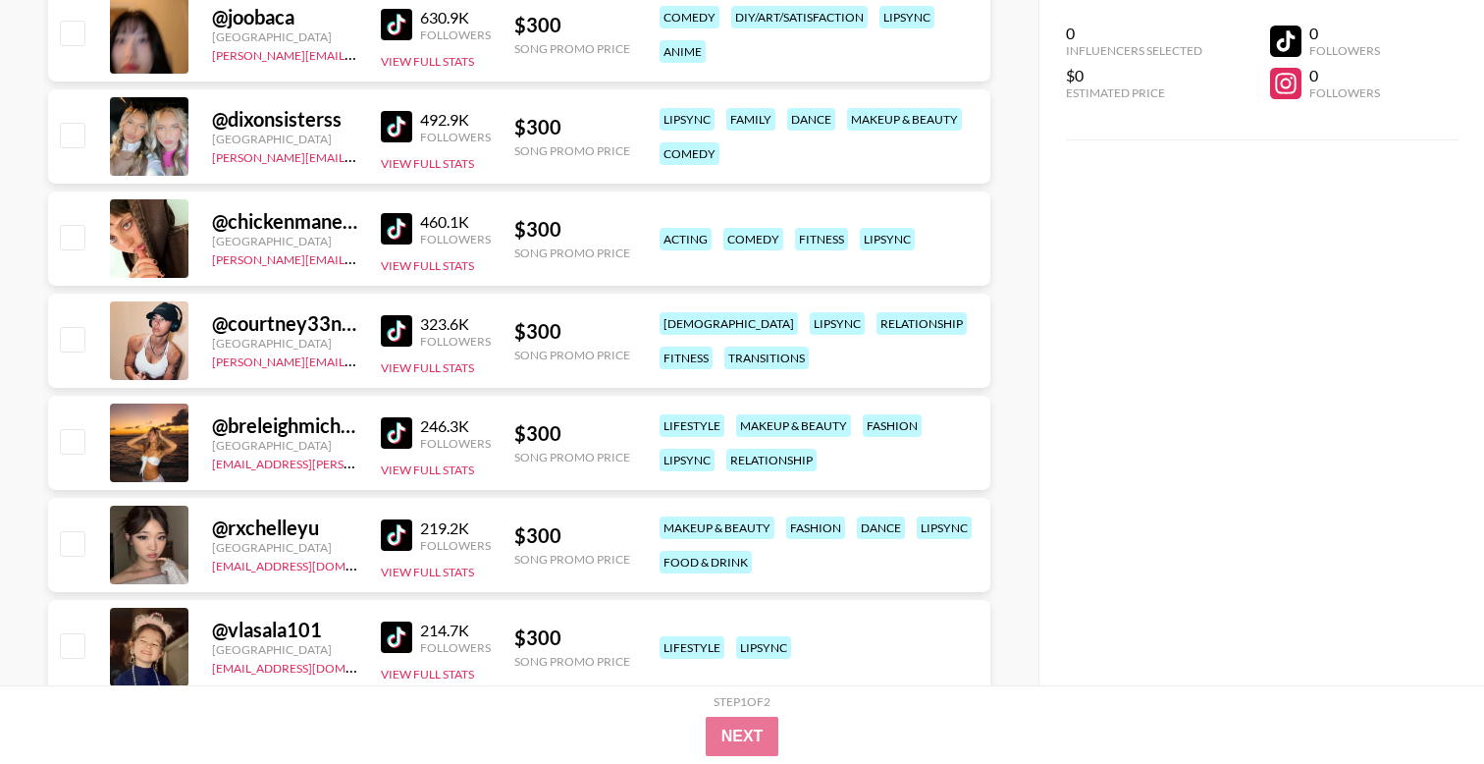
click at [402, 436] on img at bounding box center [396, 432] width 31 height 31
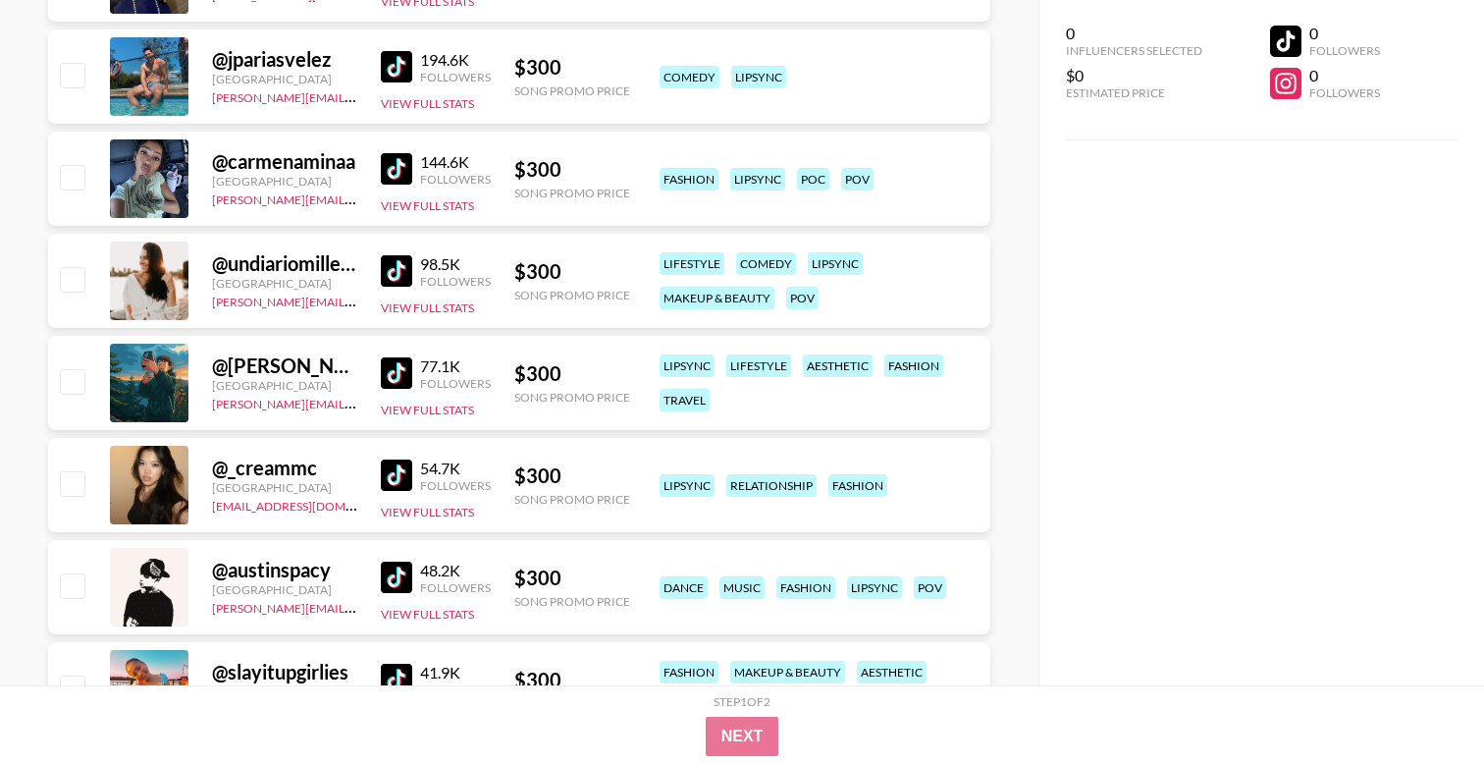
scroll to position [4651, 0]
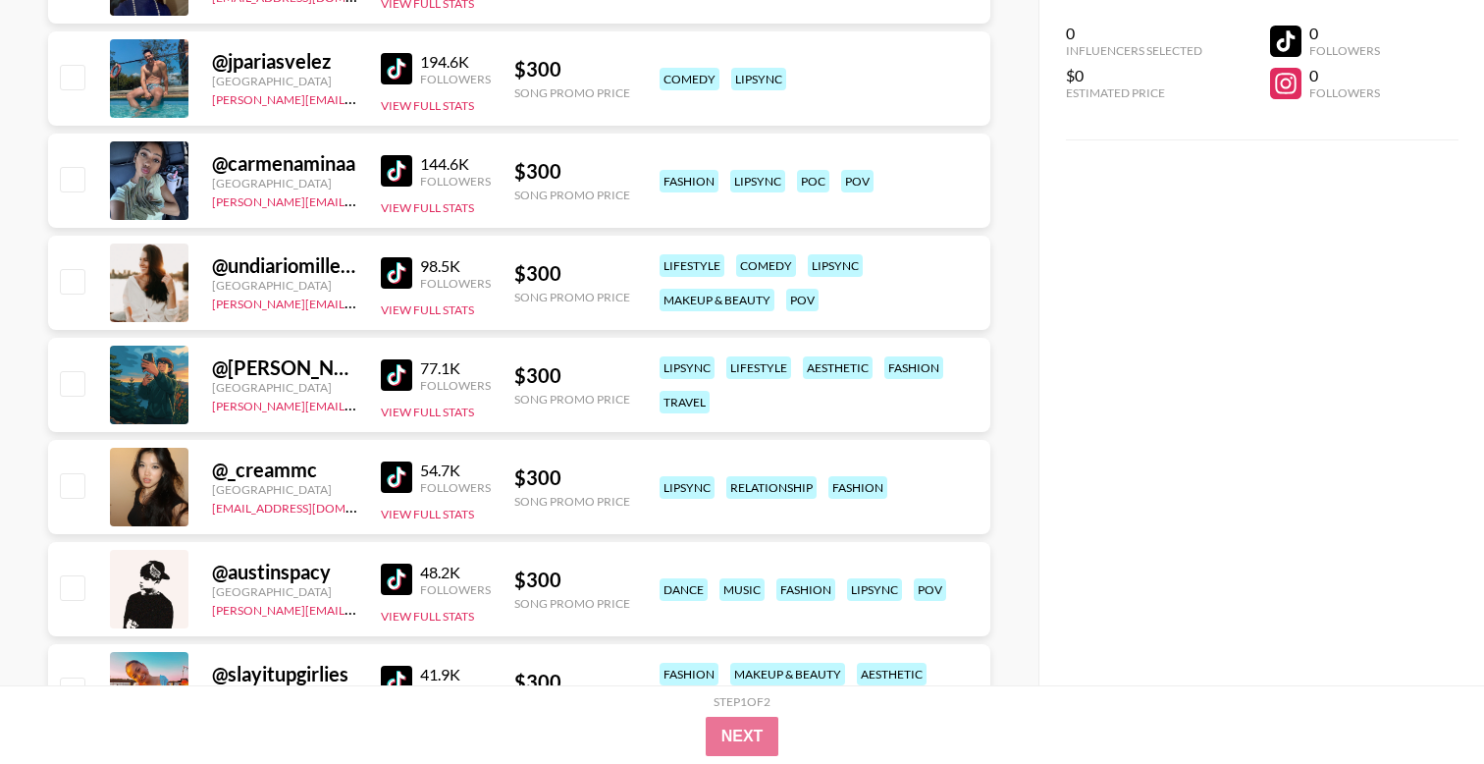
click at [394, 463] on img at bounding box center [396, 476] width 31 height 31
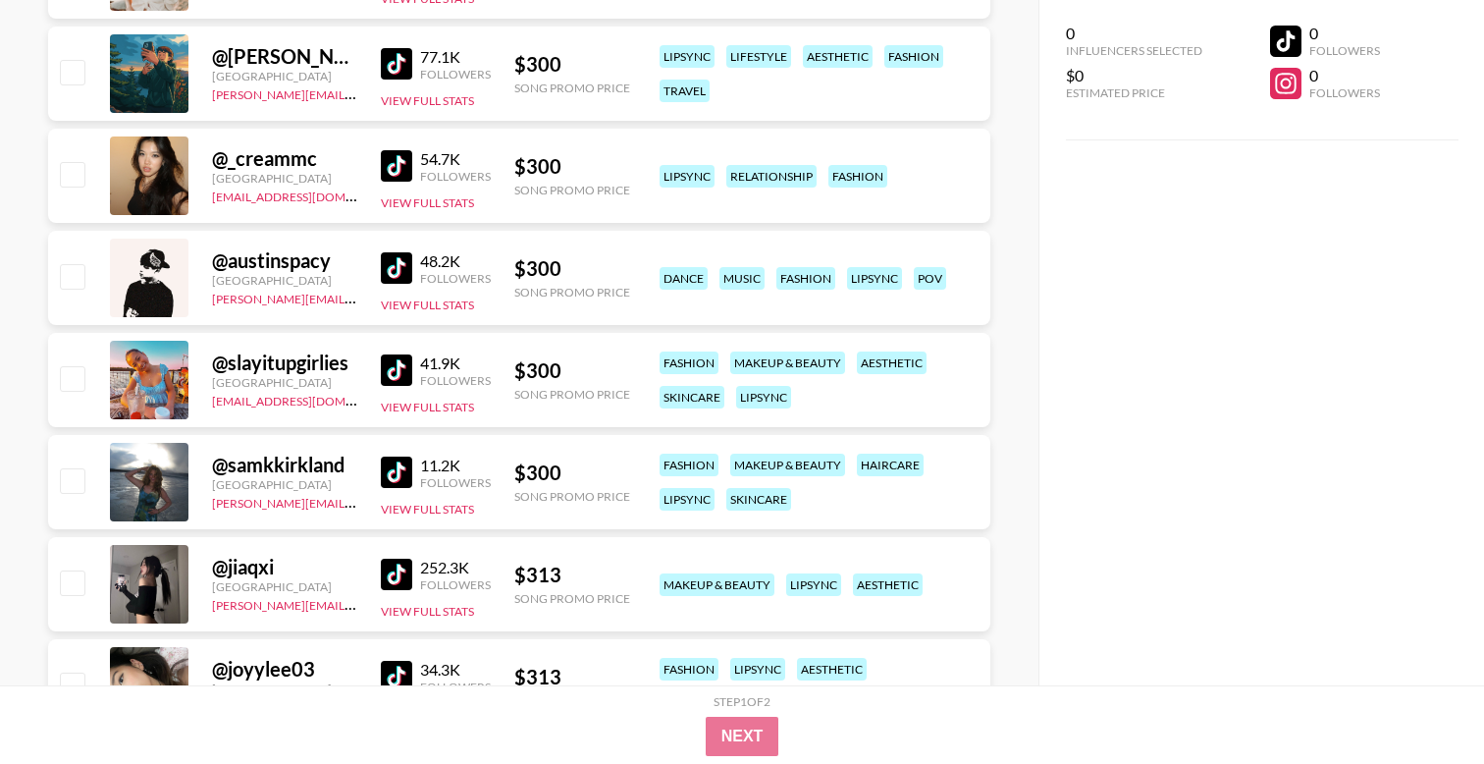
scroll to position [4971, 0]
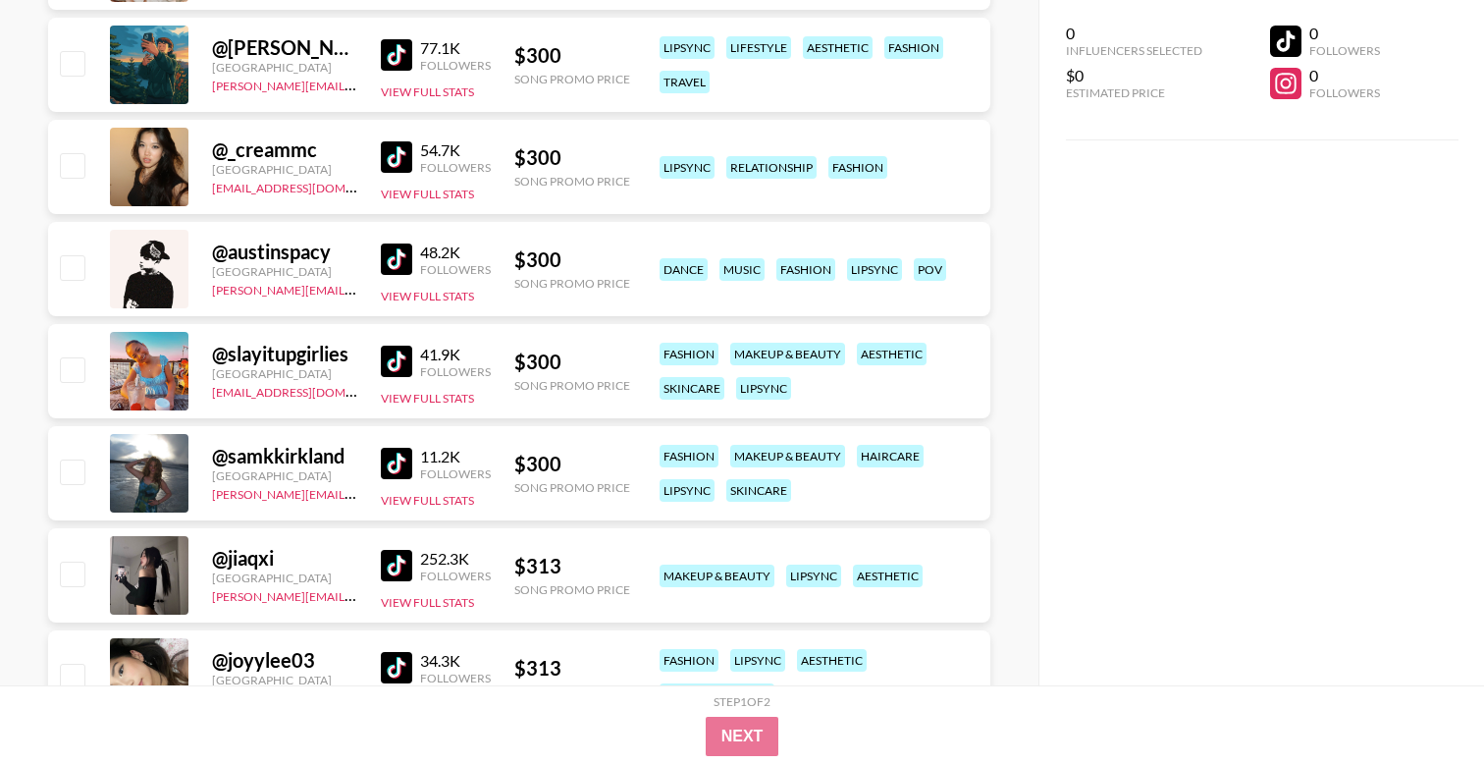
click at [392, 357] on img at bounding box center [396, 361] width 31 height 31
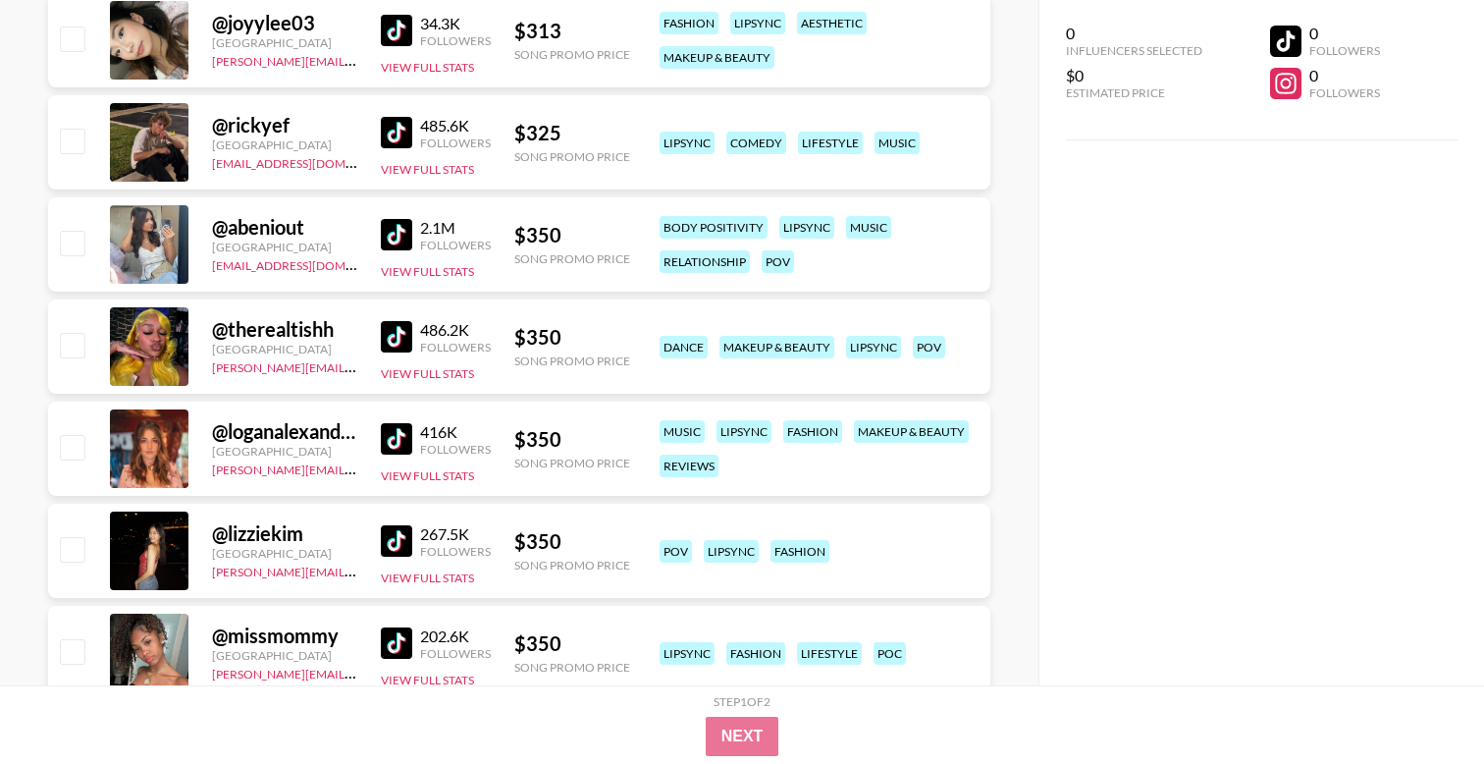
scroll to position [5614, 0]
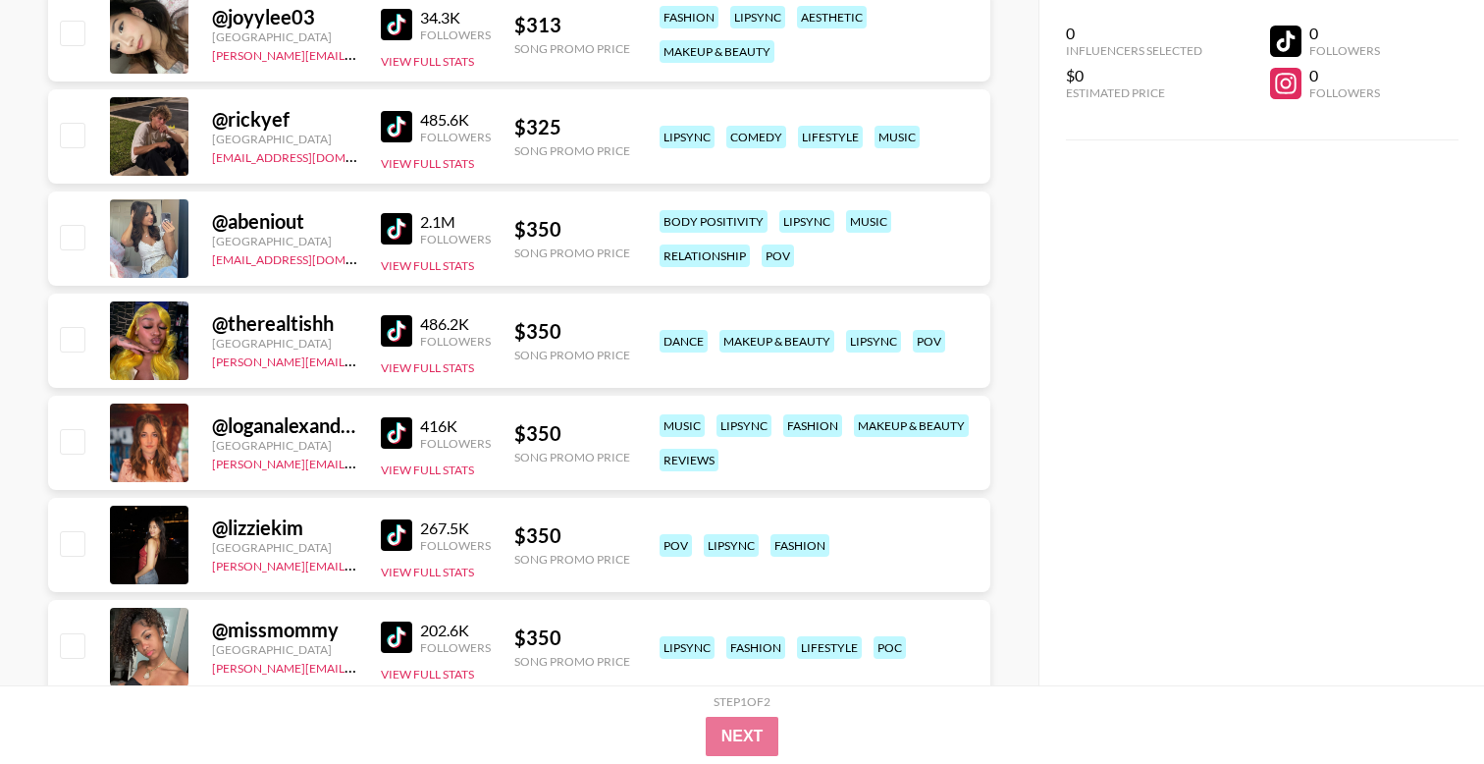
click at [395, 225] on img at bounding box center [396, 228] width 31 height 31
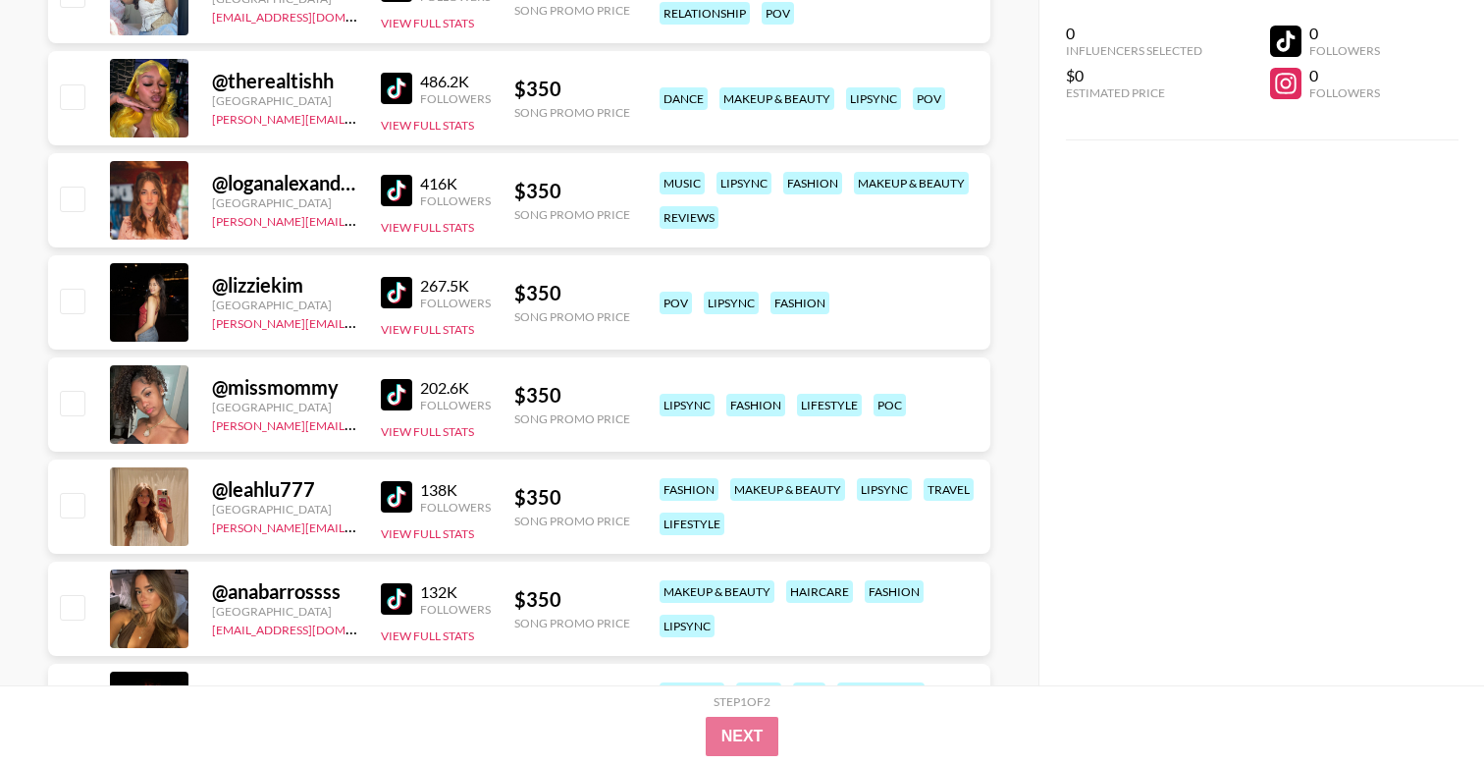
scroll to position [5865, 0]
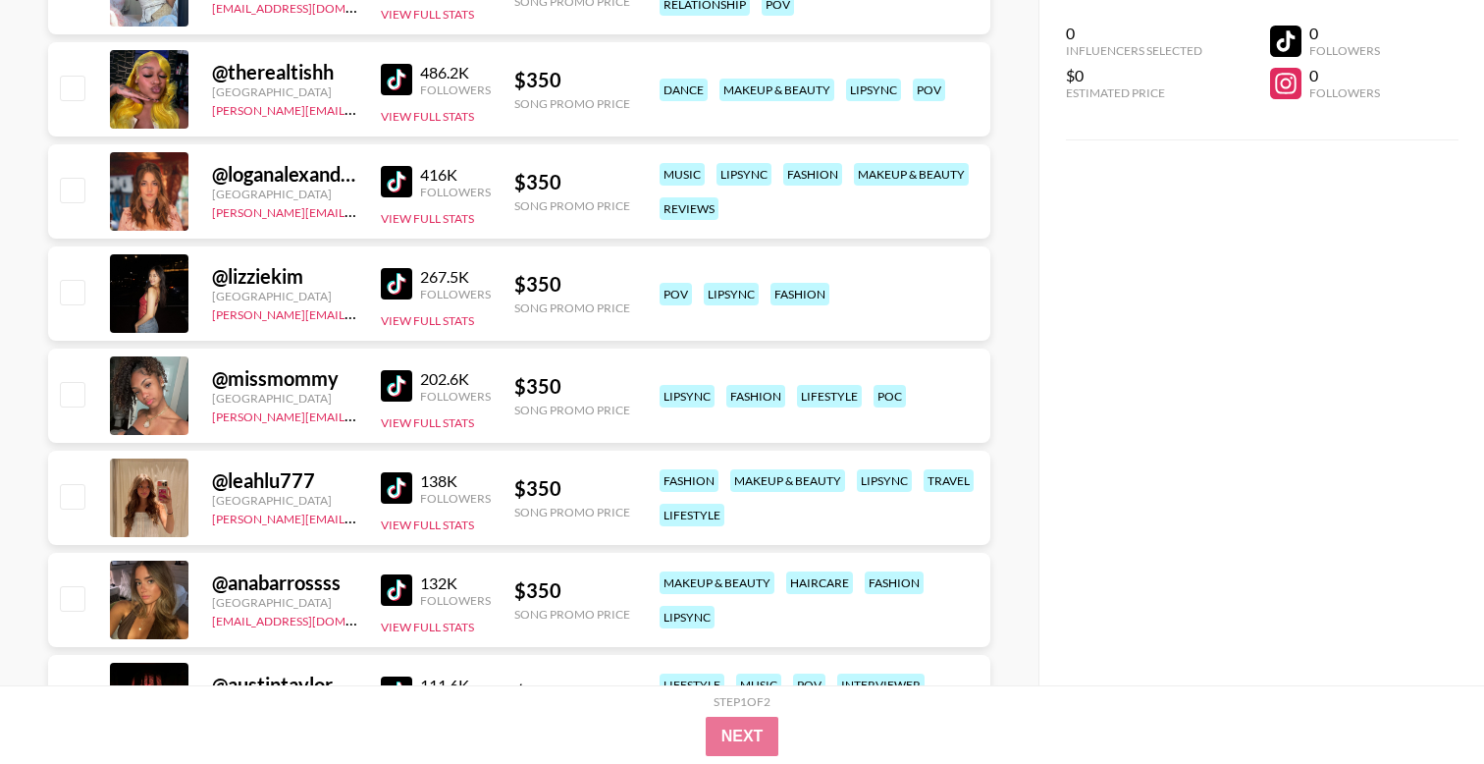
click at [389, 486] on img at bounding box center [396, 487] width 31 height 31
